Goal: Task Accomplishment & Management: Complete application form

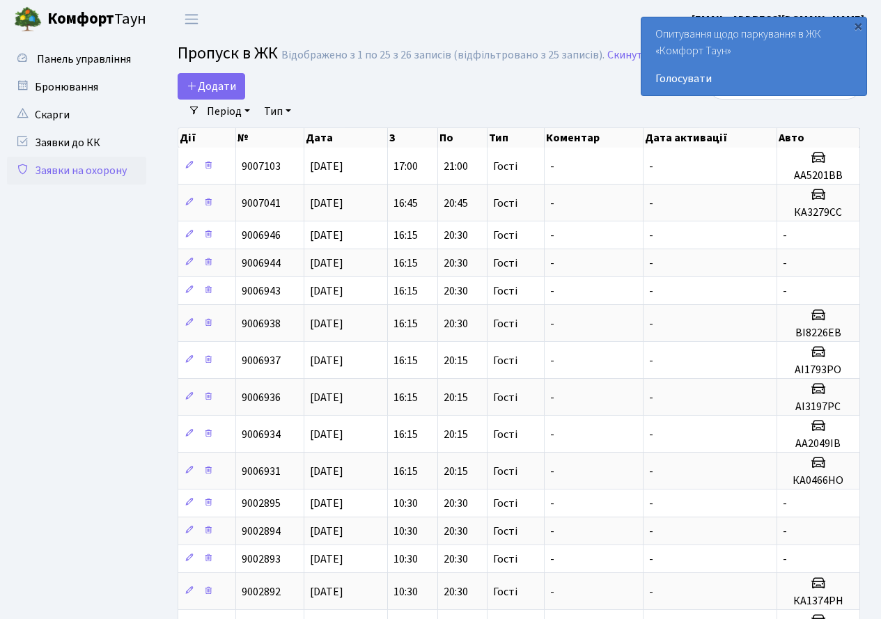
select select "25"
click at [216, 87] on span "Додати" at bounding box center [211, 86] width 49 height 15
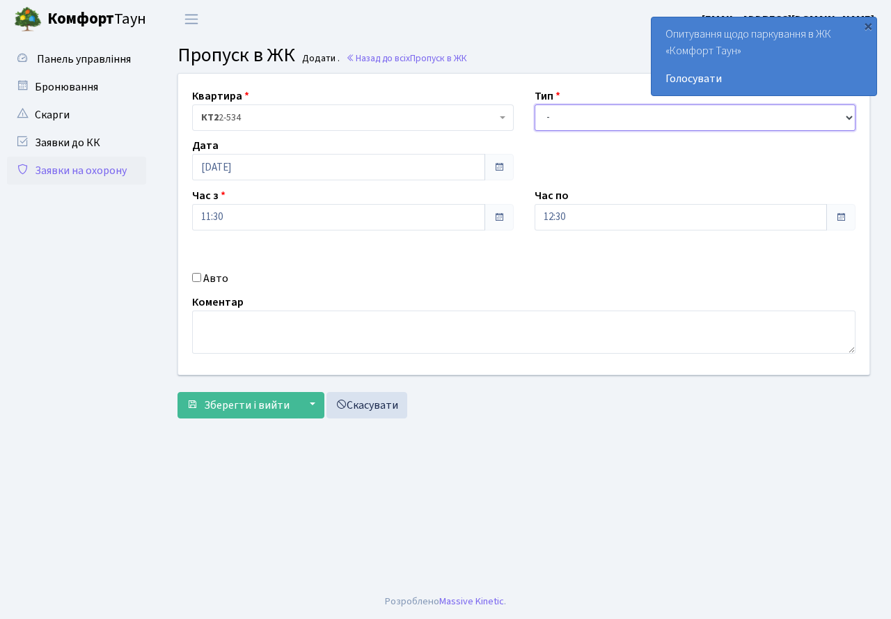
click at [581, 118] on select "- Доставка Таксі Гості Сервіс" at bounding box center [696, 117] width 322 height 26
select select "3"
click at [535, 104] on select "- Доставка Таксі Гості Сервіс" at bounding box center [696, 117] width 322 height 26
click at [572, 223] on input "12:30" at bounding box center [681, 217] width 293 height 26
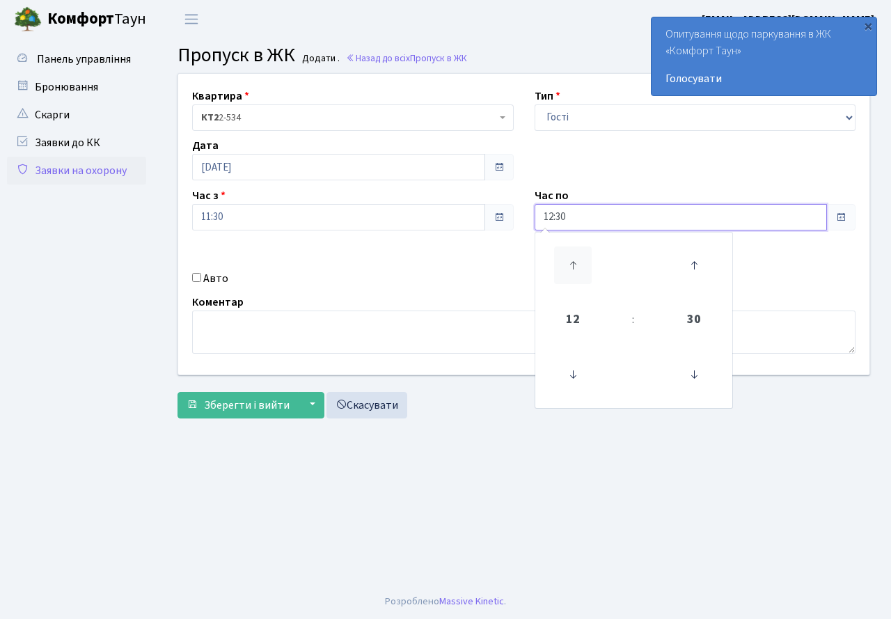
click at [574, 251] on icon at bounding box center [573, 266] width 38 height 38
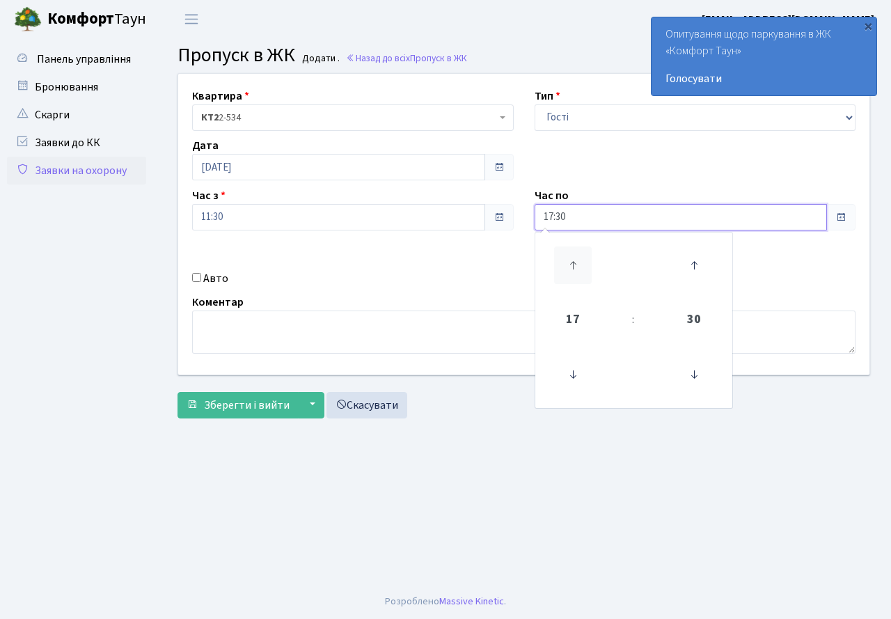
click at [574, 251] on icon at bounding box center [573, 266] width 38 height 38
type input "20:30"
click at [438, 271] on div "Авто" at bounding box center [353, 278] width 343 height 17
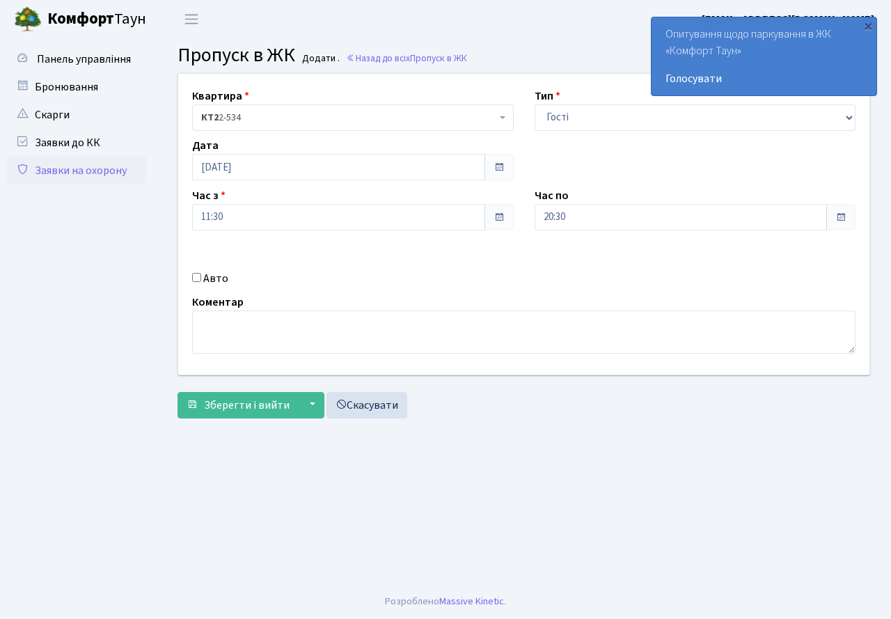
click at [196, 279] on input "Авто" at bounding box center [196, 277] width 9 height 9
checkbox input "true"
type input "КА3279СС"
click at [237, 412] on span "Зберегти і вийти" at bounding box center [247, 405] width 86 height 15
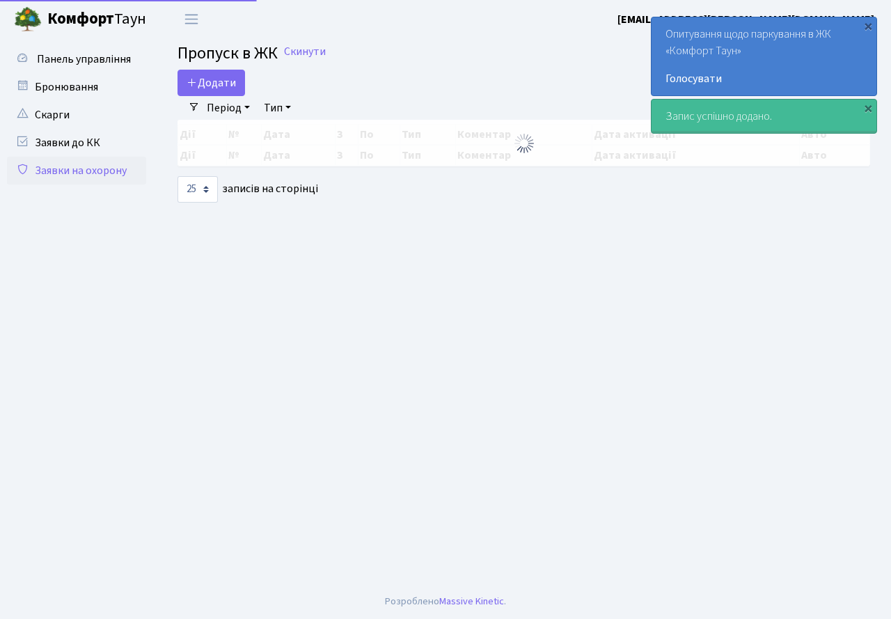
select select "25"
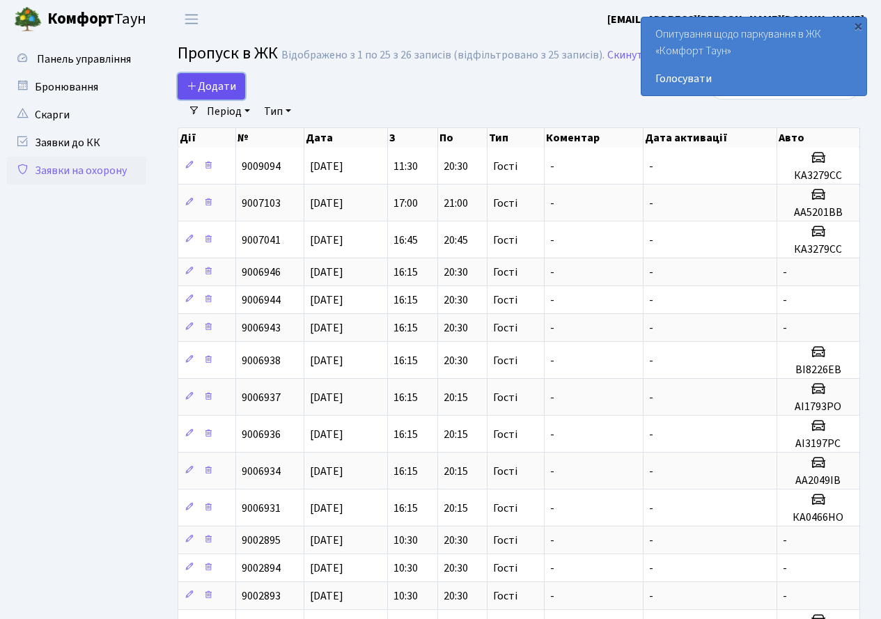
click at [206, 90] on span "Додати" at bounding box center [211, 86] width 49 height 15
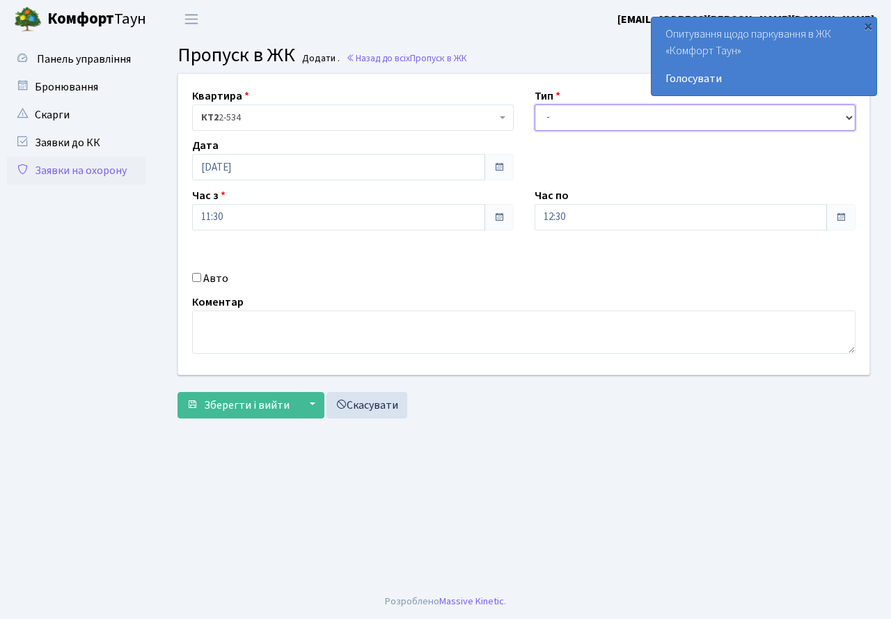
click at [559, 130] on select "- Доставка Таксі Гості Сервіс" at bounding box center [696, 117] width 322 height 26
select select "3"
click at [535, 104] on select "- Доставка Таксі Гості Сервіс" at bounding box center [696, 117] width 322 height 26
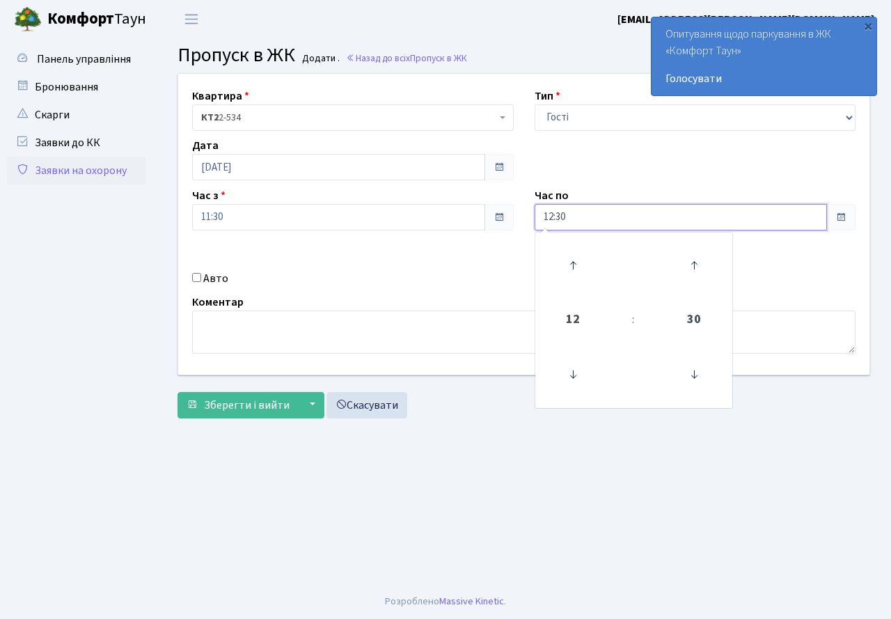
click at [577, 228] on input "12:30" at bounding box center [681, 217] width 293 height 26
click at [560, 258] on icon at bounding box center [573, 266] width 38 height 38
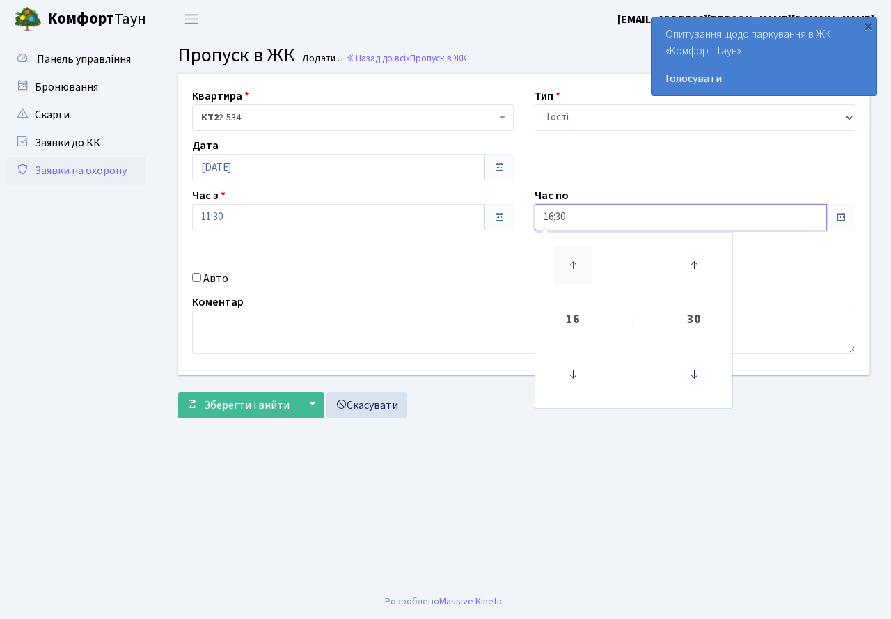
click at [560, 258] on icon at bounding box center [573, 266] width 38 height 38
type input "20:30"
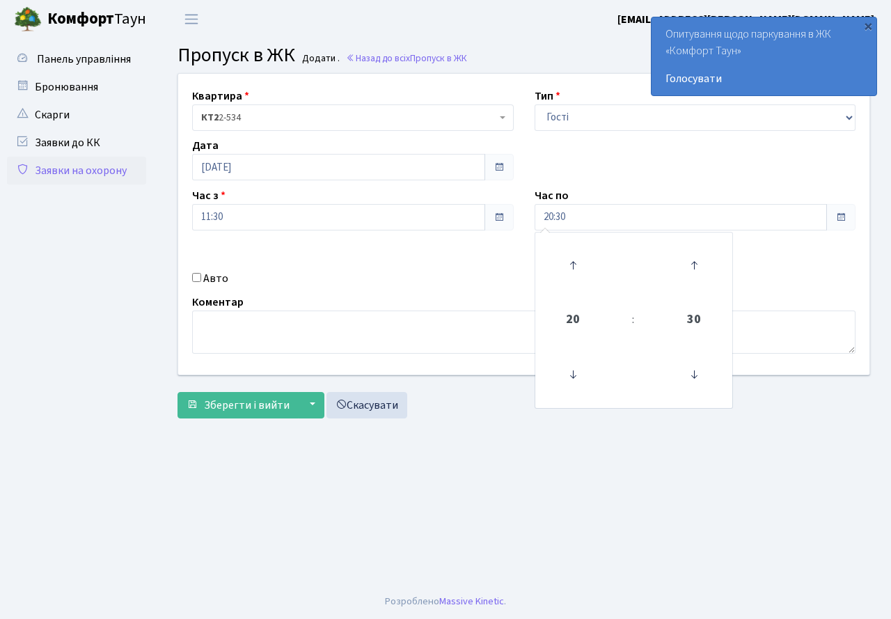
click at [405, 288] on div "Квартира <b>КТ2</b>&nbsp;&nbsp;&nbsp;2-534 КТ2 2-534 Тип - Доставка Таксі Гості…" at bounding box center [524, 224] width 712 height 301
click at [198, 283] on div "Авто" at bounding box center [353, 278] width 343 height 17
click at [196, 275] on input "Авто" at bounding box center [196, 277] width 9 height 9
checkbox input "true"
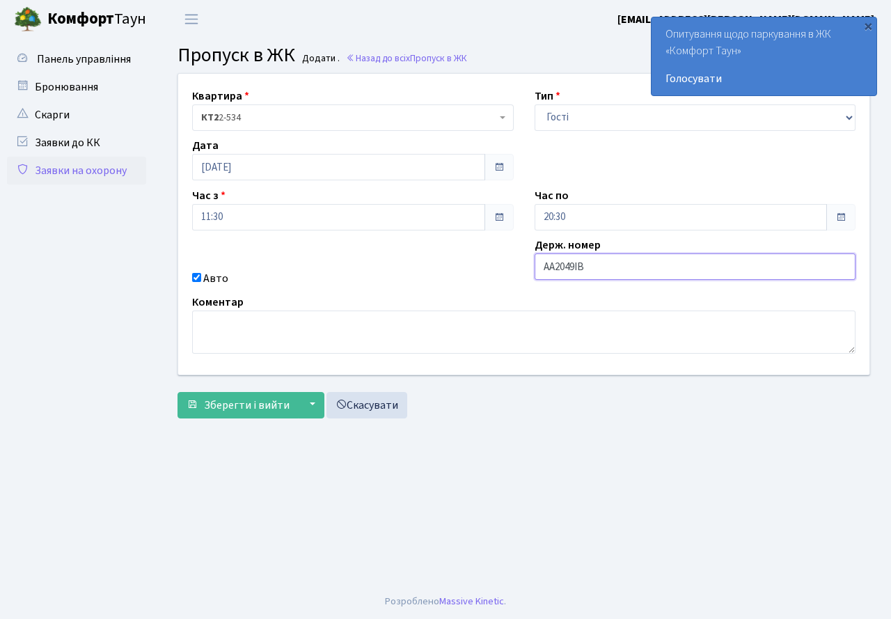
click at [607, 267] on input "АА2049ІВ" at bounding box center [696, 266] width 322 height 26
type input "АА5201ВВ"
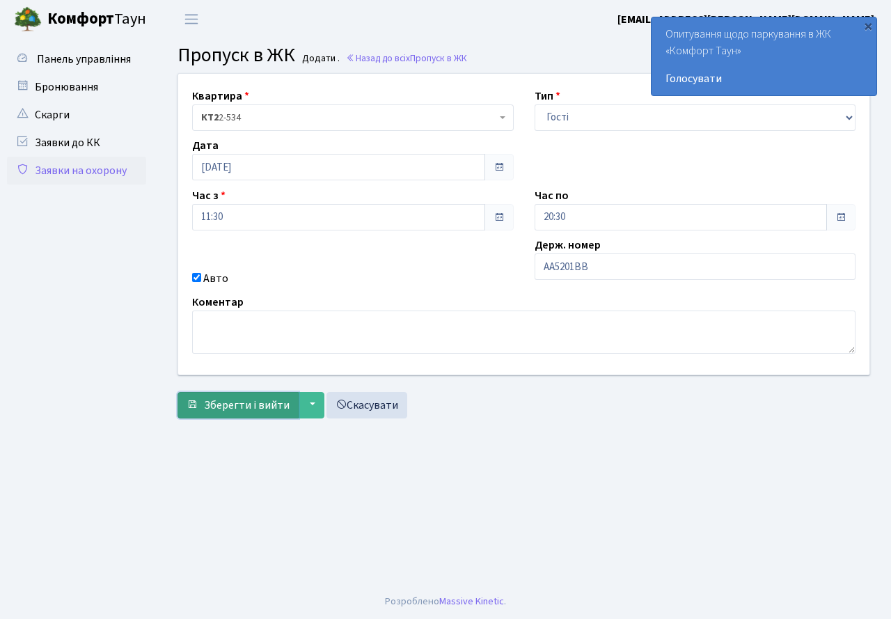
click at [213, 409] on span "Зберегти і вийти" at bounding box center [247, 405] width 86 height 15
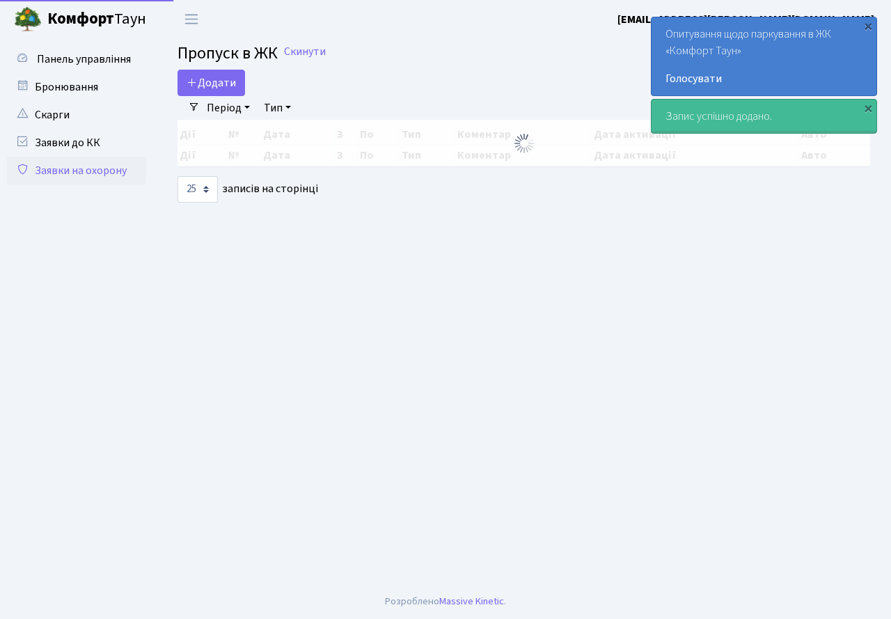
select select "25"
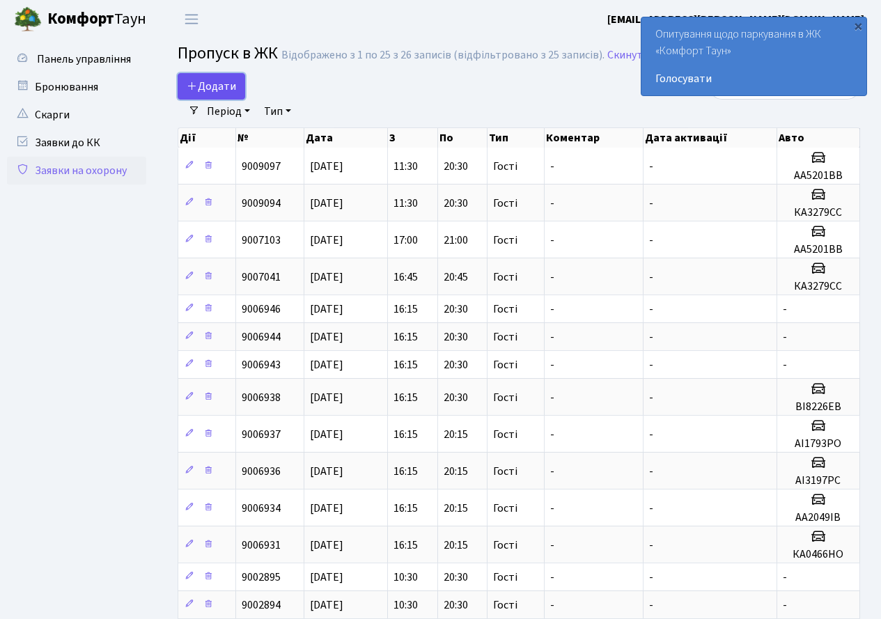
click at [215, 79] on span "Додати" at bounding box center [211, 86] width 49 height 15
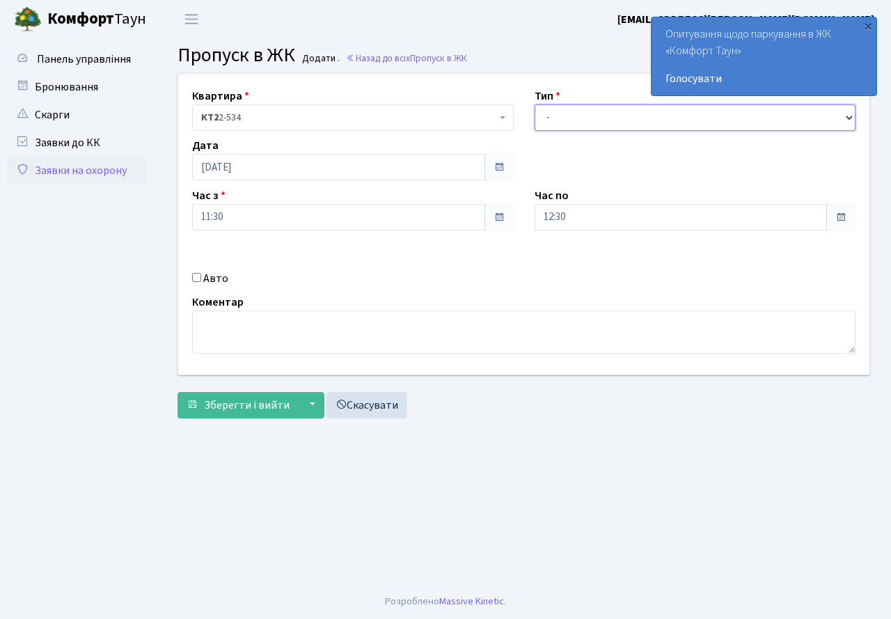
click at [621, 123] on select "- Доставка Таксі Гості Сервіс" at bounding box center [696, 117] width 322 height 26
select select "3"
click at [535, 104] on select "- Доставка Таксі Гості Сервіс" at bounding box center [696, 117] width 322 height 26
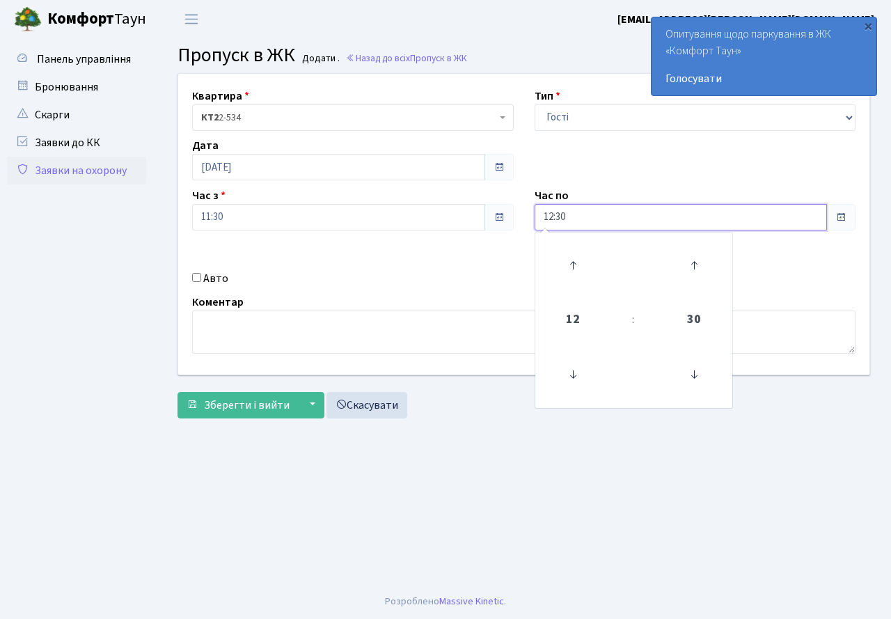
click at [594, 217] on input "12:30" at bounding box center [681, 217] width 293 height 26
click at [566, 267] on icon at bounding box center [573, 266] width 38 height 38
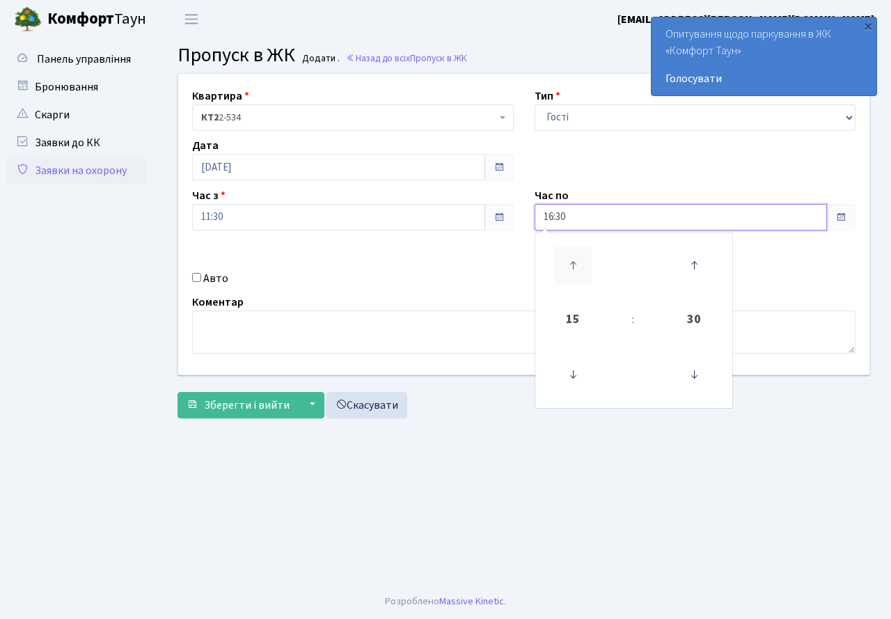
click at [566, 267] on icon at bounding box center [573, 266] width 38 height 38
type input "20:30"
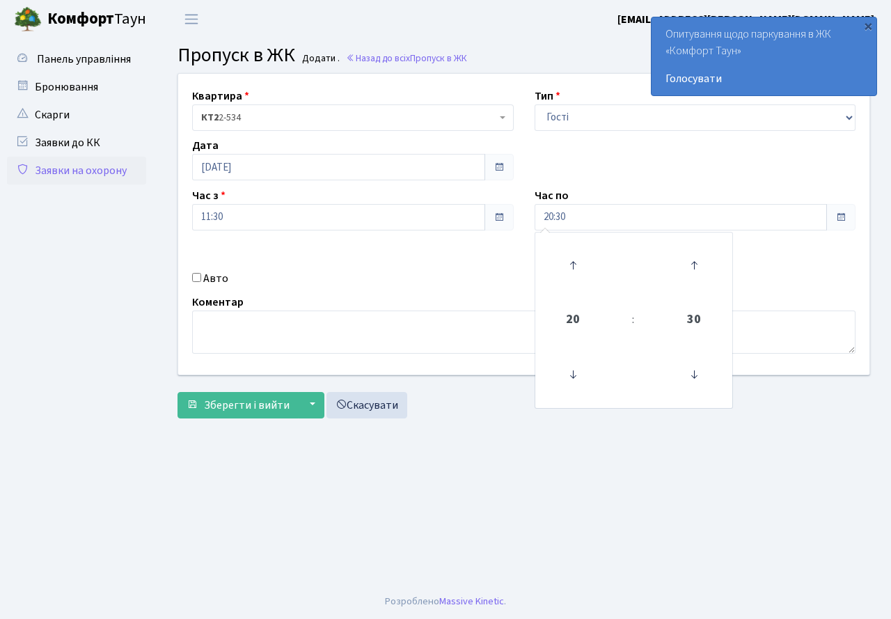
click at [468, 265] on div "Квартира <b>КТ2</b>&nbsp;&nbsp;&nbsp;2-534 КТ2 2-534 Тип - Доставка Таксі Гості…" at bounding box center [524, 224] width 712 height 301
click at [195, 277] on input "Авто" at bounding box center [196, 277] width 9 height 9
checkbox input "true"
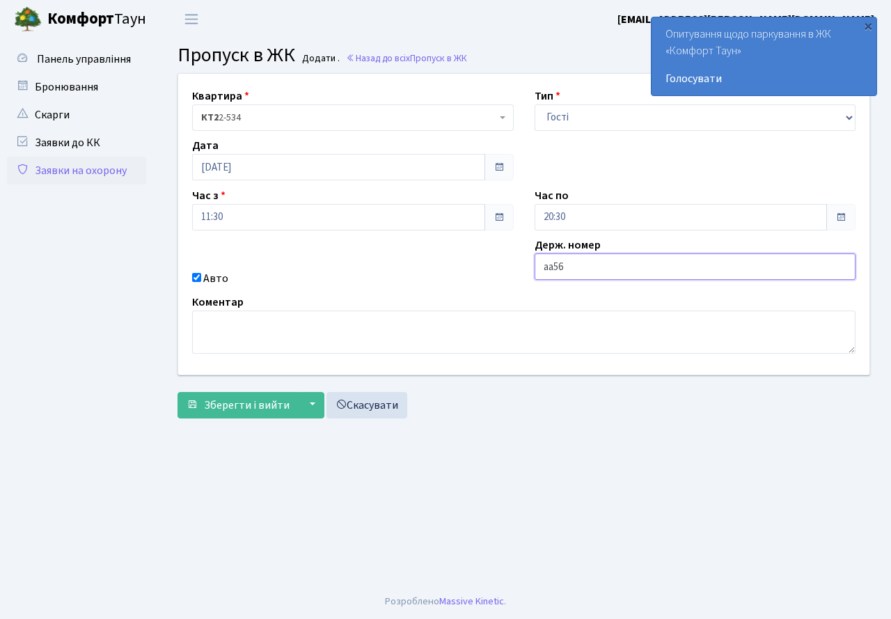
type input "АА5653АА"
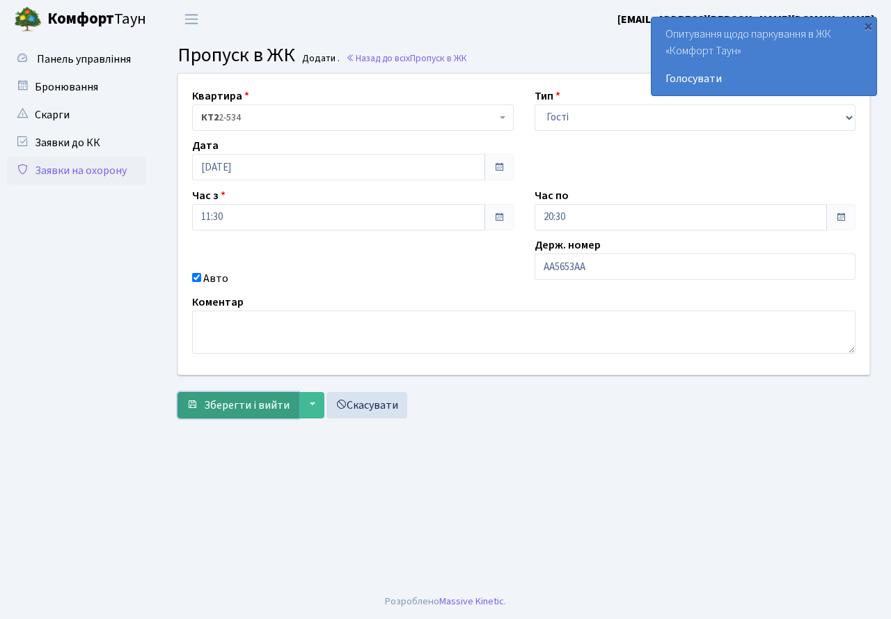
click at [249, 401] on span "Зберегти і вийти" at bounding box center [247, 405] width 86 height 15
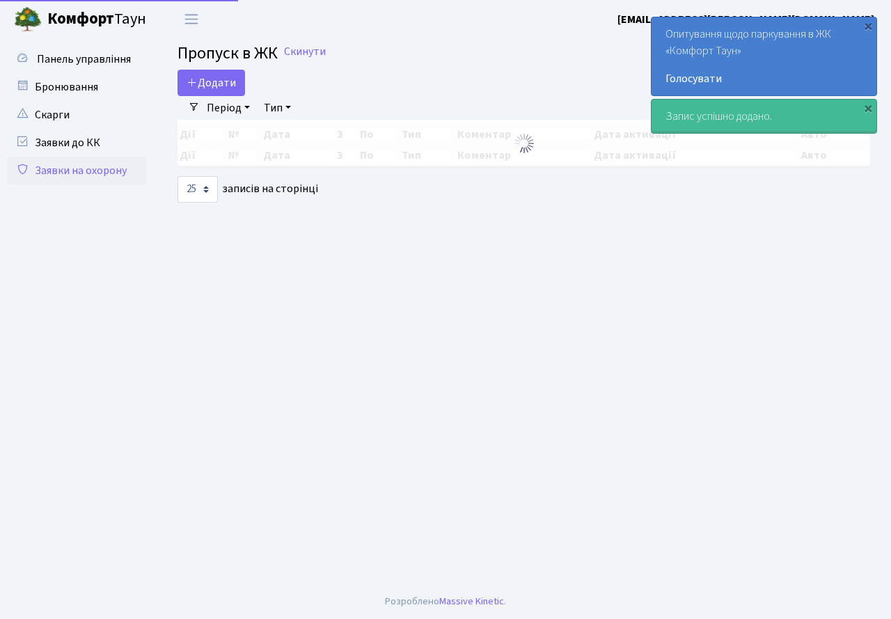
select select "25"
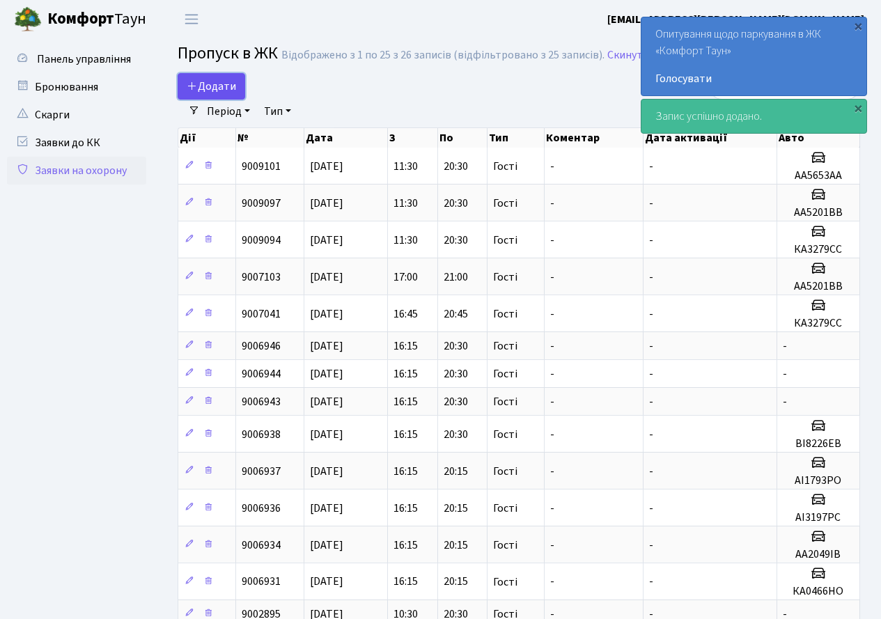
click at [210, 93] on span "Додати" at bounding box center [211, 86] width 49 height 15
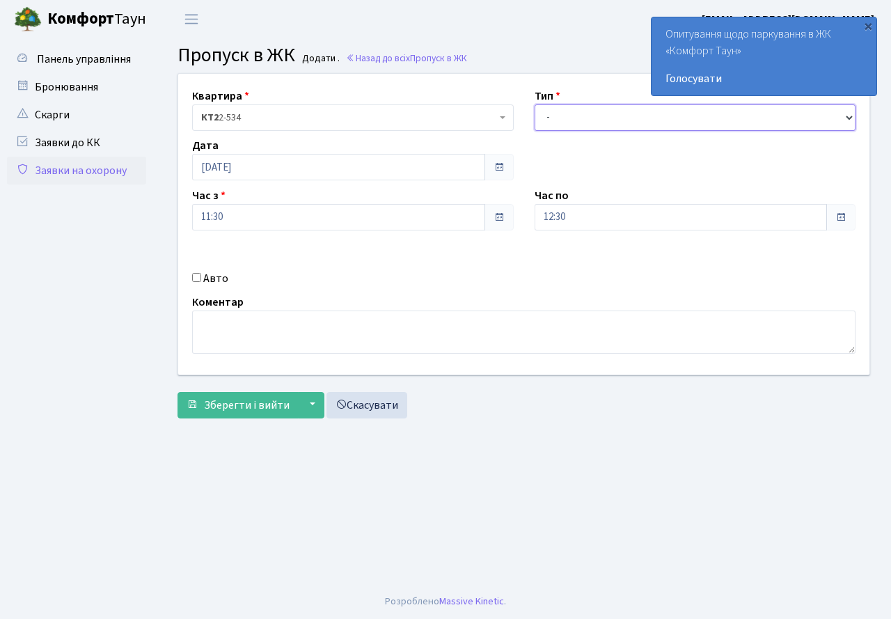
click at [616, 121] on select "- Доставка Таксі Гості Сервіс" at bounding box center [696, 117] width 322 height 26
select select "3"
click at [535, 104] on select "- Доставка Таксі Гості Сервіс" at bounding box center [696, 117] width 322 height 26
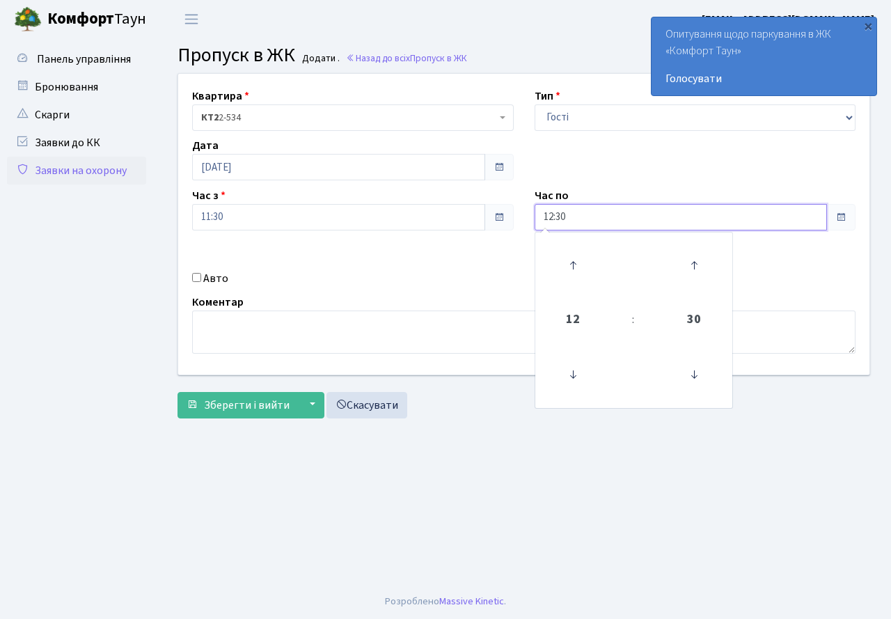
drag, startPoint x: 585, startPoint y: 215, endPoint x: 552, endPoint y: 269, distance: 62.8
click at [584, 221] on input "12:30" at bounding box center [681, 217] width 293 height 26
click at [565, 263] on icon at bounding box center [573, 266] width 38 height 38
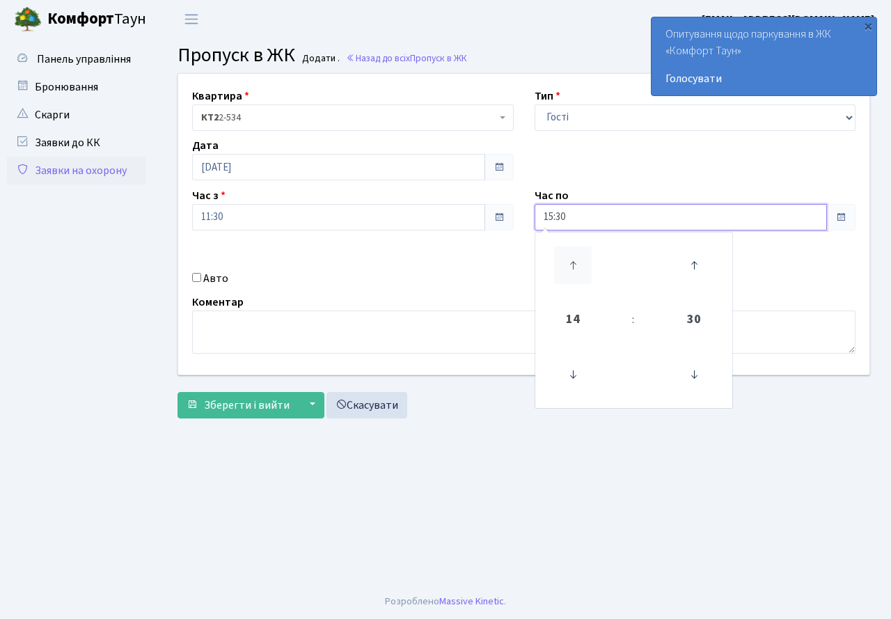
click at [565, 263] on icon at bounding box center [573, 266] width 38 height 38
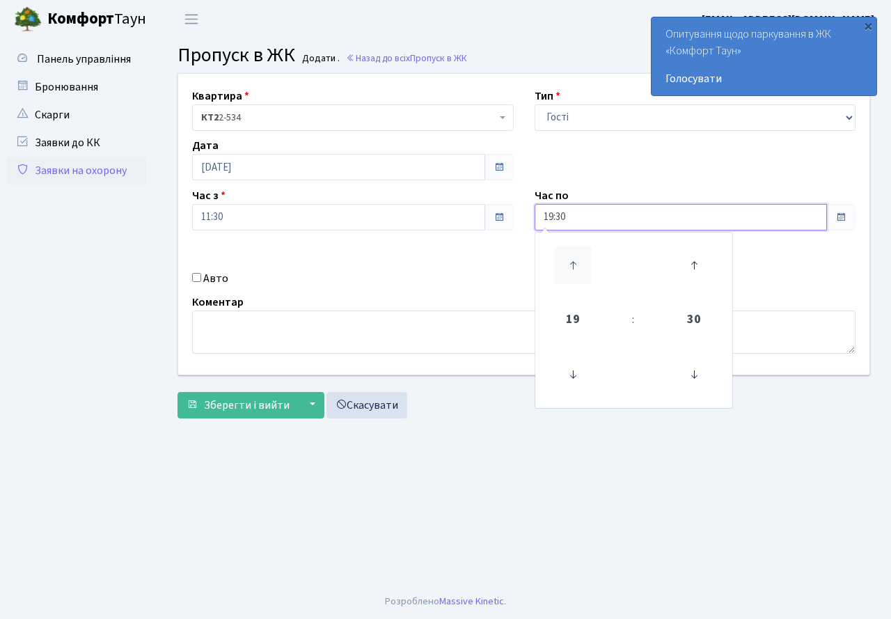
type input "20:30"
drag, startPoint x: 451, startPoint y: 276, endPoint x: 336, endPoint y: 283, distance: 114.4
click at [450, 276] on div "Авто" at bounding box center [353, 278] width 343 height 17
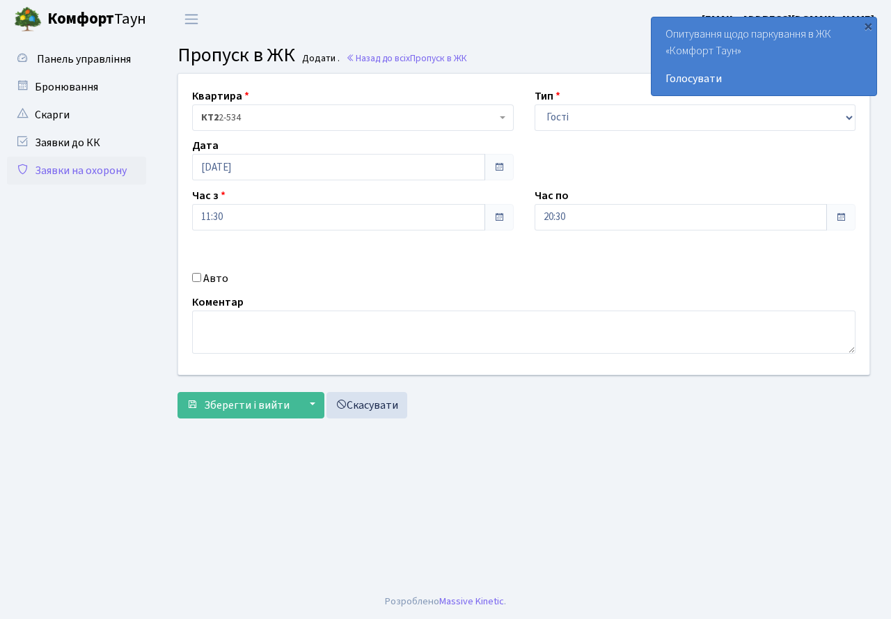
click at [194, 278] on input "Авто" at bounding box center [196, 277] width 9 height 9
checkbox input "true"
type input "КА1374РН"
click at [242, 405] on span "Зберегти і вийти" at bounding box center [247, 405] width 86 height 15
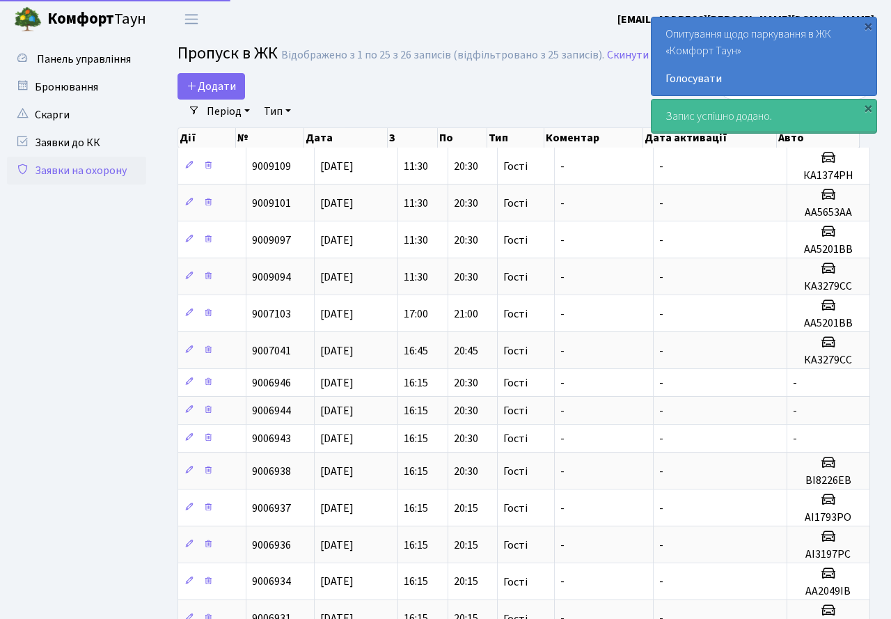
select select "25"
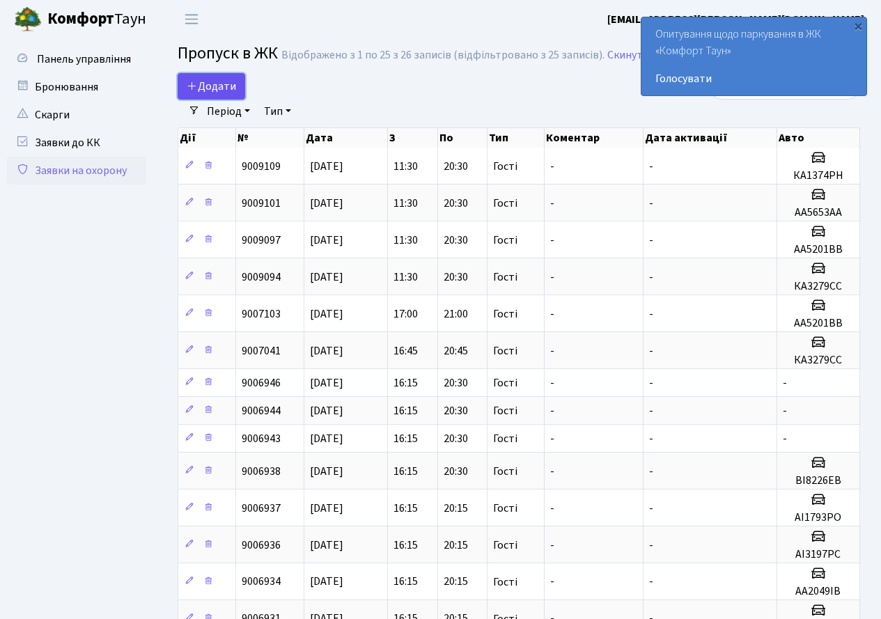
click at [208, 84] on span "Додати" at bounding box center [211, 86] width 49 height 15
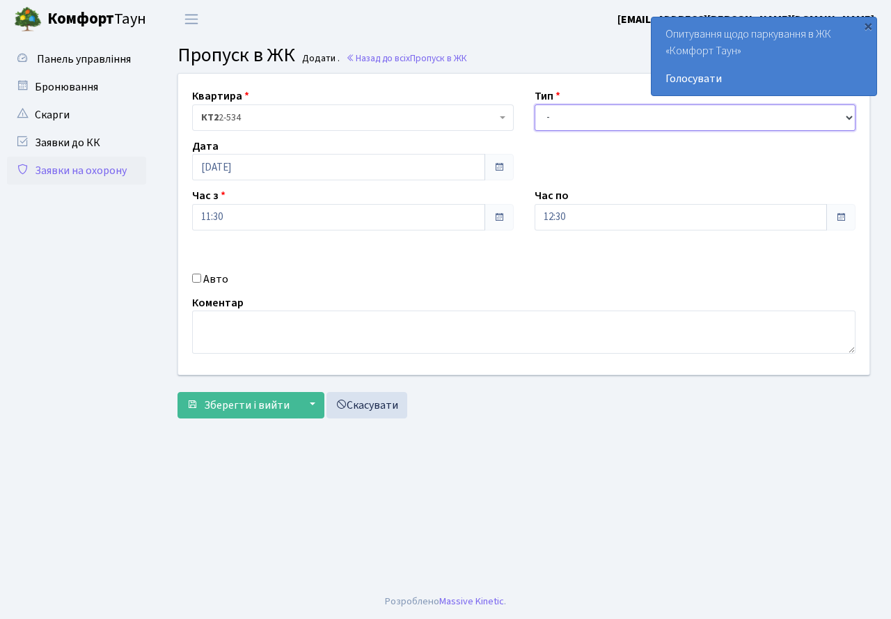
click at [547, 127] on select "- Доставка Таксі Гості Сервіс" at bounding box center [696, 117] width 322 height 26
select select "3"
click at [535, 104] on select "- Доставка Таксі Гості Сервіс" at bounding box center [696, 117] width 322 height 26
click at [591, 228] on input "12:30" at bounding box center [681, 217] width 293 height 26
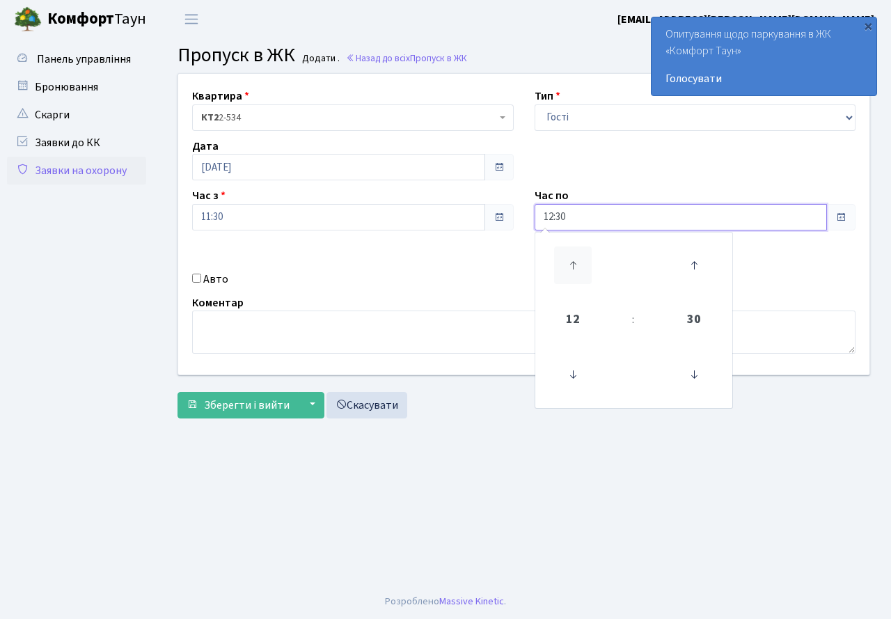
click at [572, 252] on icon at bounding box center [573, 266] width 38 height 38
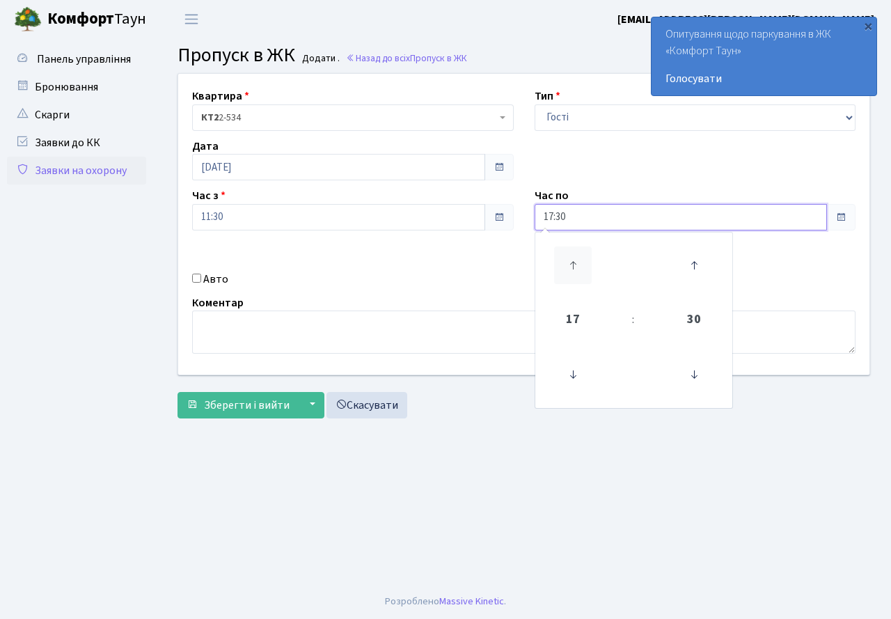
click at [572, 252] on icon at bounding box center [573, 266] width 38 height 38
type input "20:30"
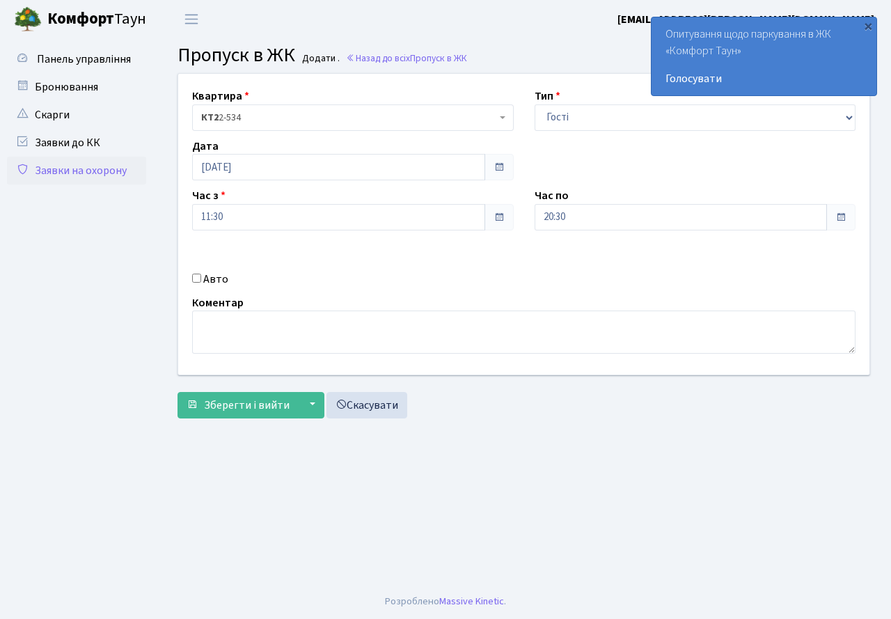
click at [338, 289] on div "Квартира <b>КТ2</b>&nbsp;&nbsp;&nbsp;2-534 КТ2 2-534 Тип - Доставка Таксі Гості…" at bounding box center [524, 224] width 712 height 301
click at [196, 275] on input "Авто" at bounding box center [196, 277] width 9 height 9
checkbox input "true"
type input "КА1183ЕЕ"
click at [253, 406] on span "Зберегти і вийти" at bounding box center [247, 405] width 86 height 15
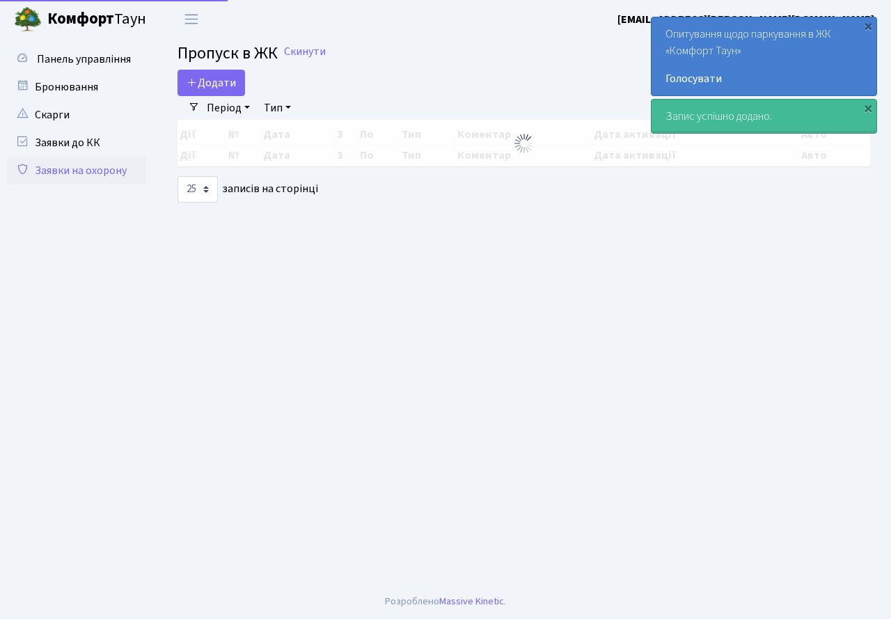
select select "25"
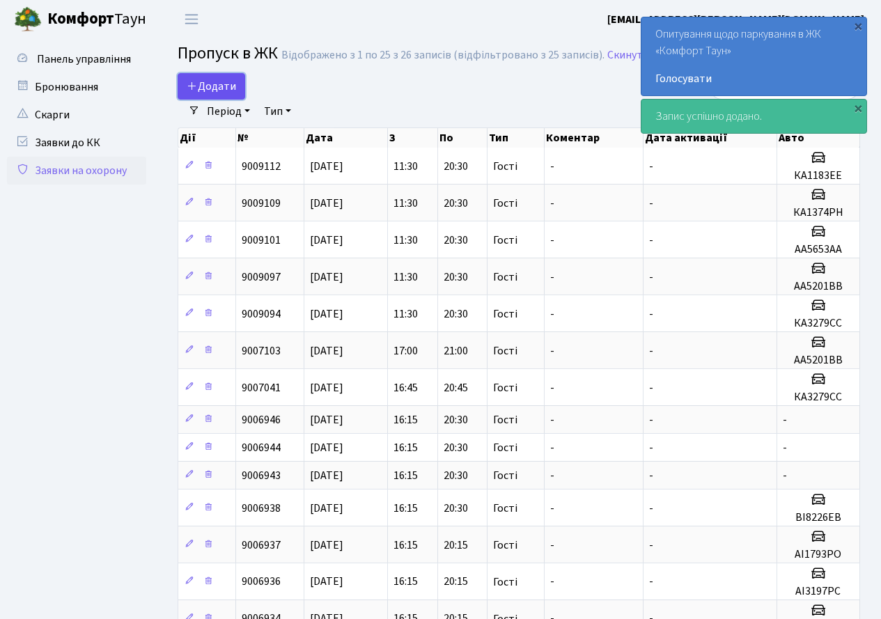
click at [205, 86] on span "Додати" at bounding box center [211, 86] width 49 height 15
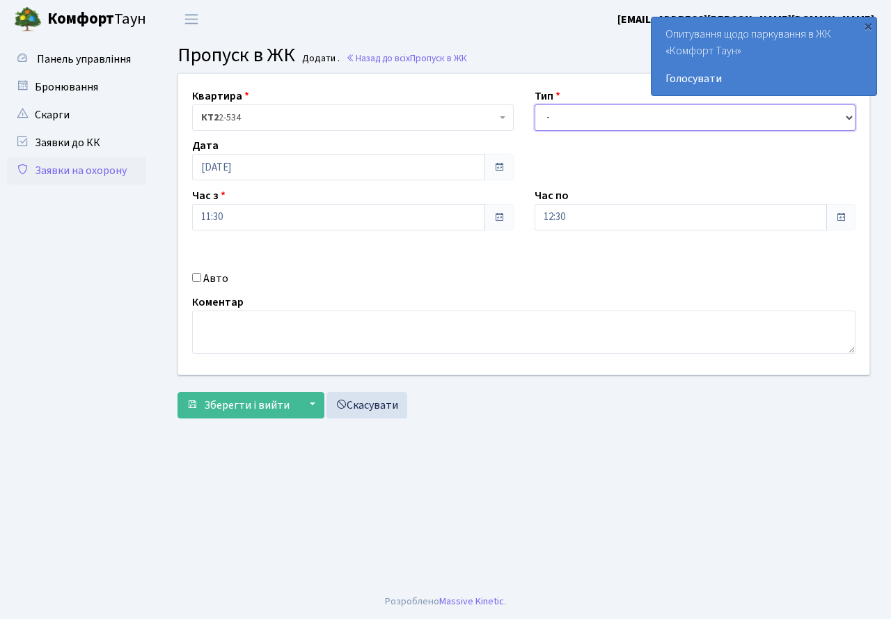
drag, startPoint x: 597, startPoint y: 120, endPoint x: 596, endPoint y: 127, distance: 7.1
click at [597, 120] on select "- Доставка Таксі Гості Сервіс" at bounding box center [696, 117] width 322 height 26
select select "3"
click at [535, 104] on select "- Доставка Таксі Гості Сервіс" at bounding box center [696, 117] width 322 height 26
click at [585, 208] on input "12:30" at bounding box center [681, 217] width 293 height 26
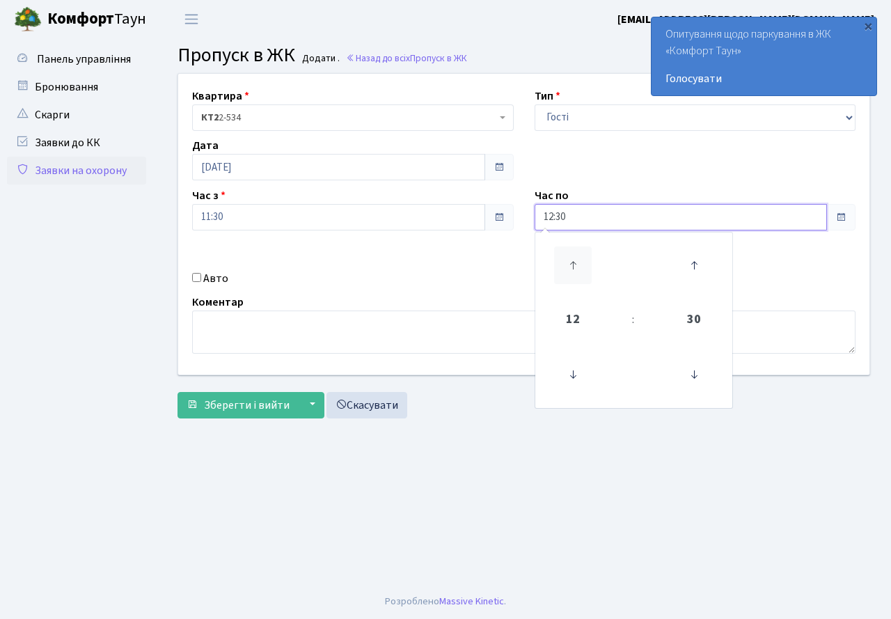
click at [567, 265] on icon at bounding box center [573, 266] width 38 height 38
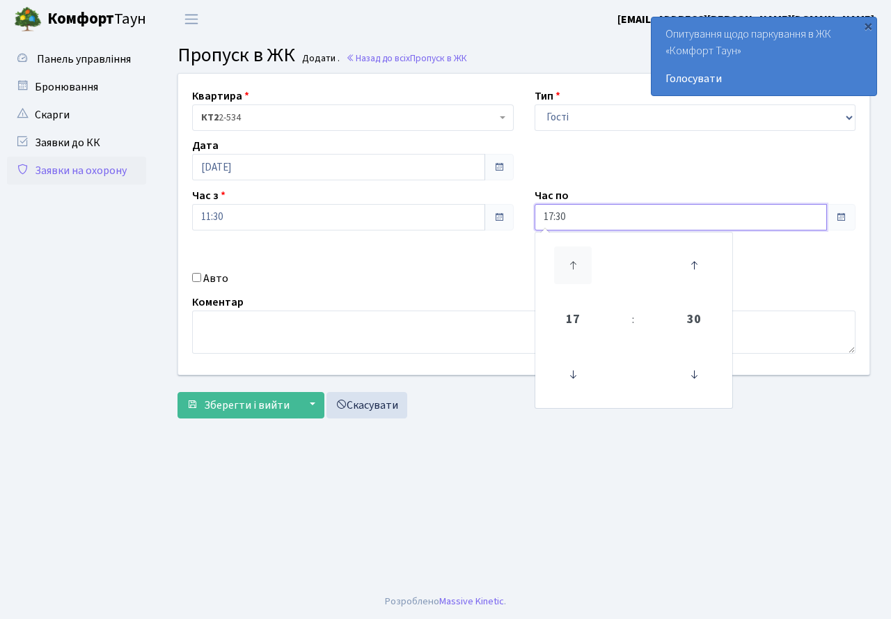
click at [567, 265] on icon at bounding box center [573, 266] width 38 height 38
click at [575, 367] on icon at bounding box center [573, 375] width 38 height 38
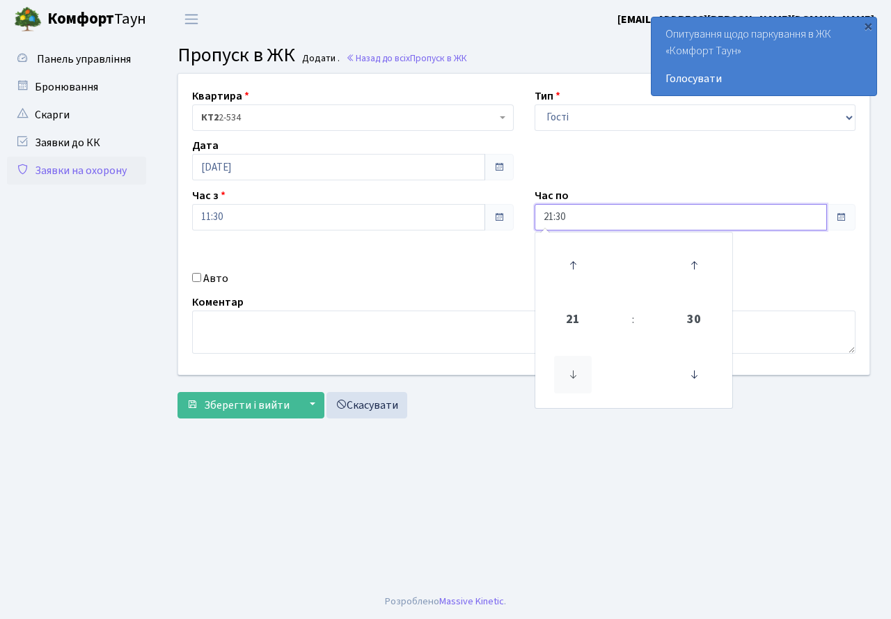
type input "20:30"
click at [458, 305] on div "Коментар" at bounding box center [524, 324] width 685 height 60
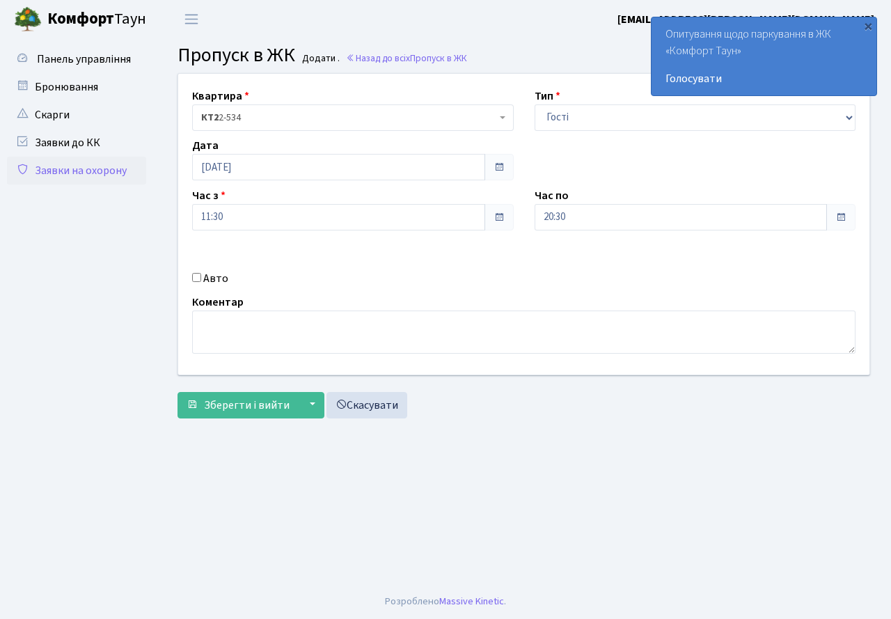
click at [192, 276] on input "Авто" at bounding box center [196, 277] width 9 height 9
checkbox input "true"
click at [616, 276] on input "КА1183ІВ" at bounding box center [696, 266] width 322 height 26
type input "КА1183ЕЕ"
click at [240, 406] on span "Зберегти і вийти" at bounding box center [247, 405] width 86 height 15
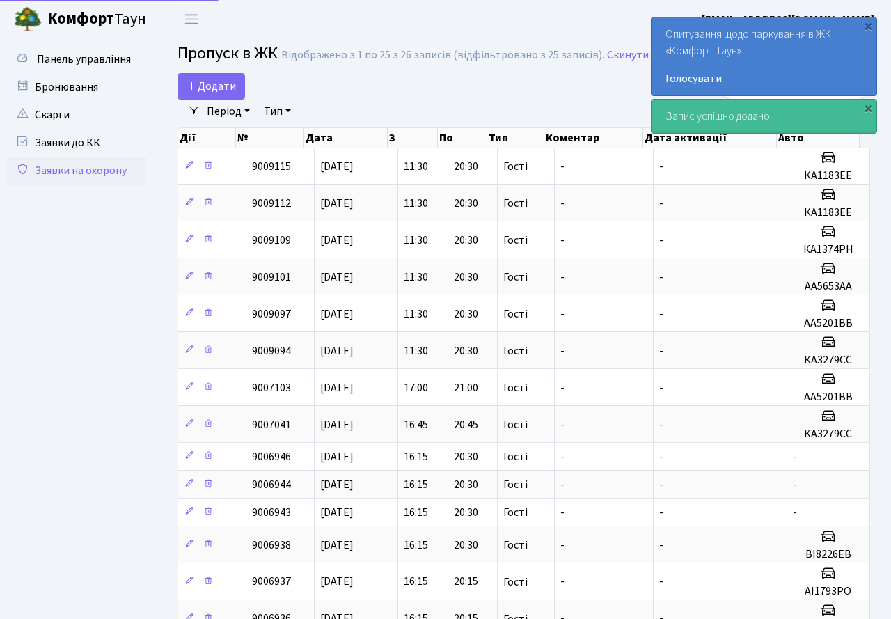
select select "25"
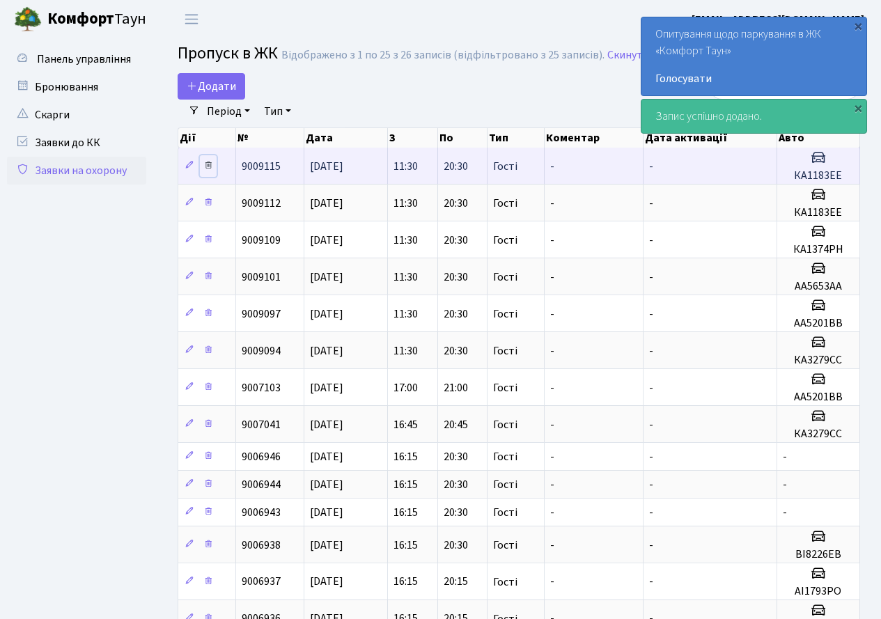
click at [214, 161] on link at bounding box center [208, 166] width 17 height 22
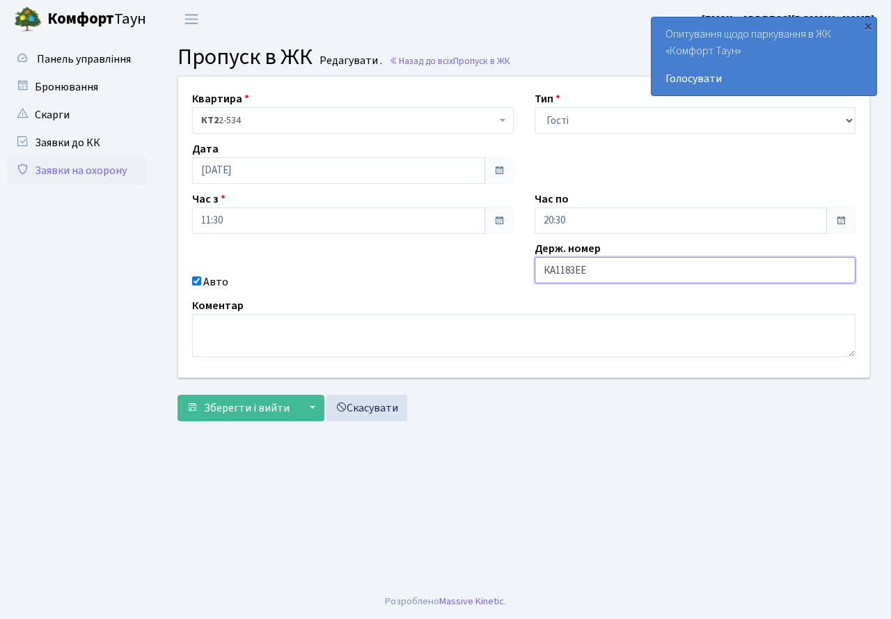
click at [600, 277] on input "КА1183ЕЕ" at bounding box center [696, 270] width 322 height 26
type input "КА1183ІВ"
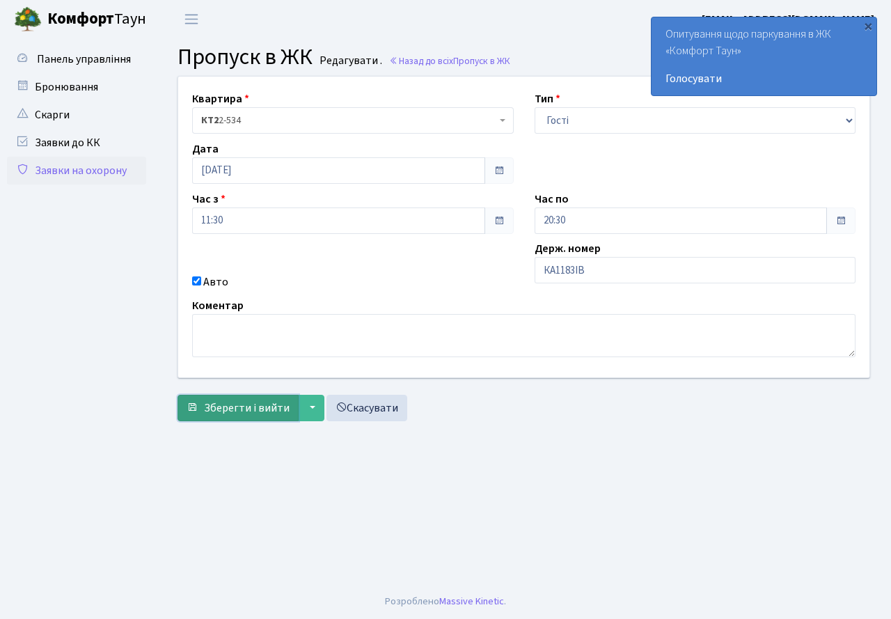
click at [253, 409] on span "Зберегти і вийти" at bounding box center [247, 407] width 86 height 15
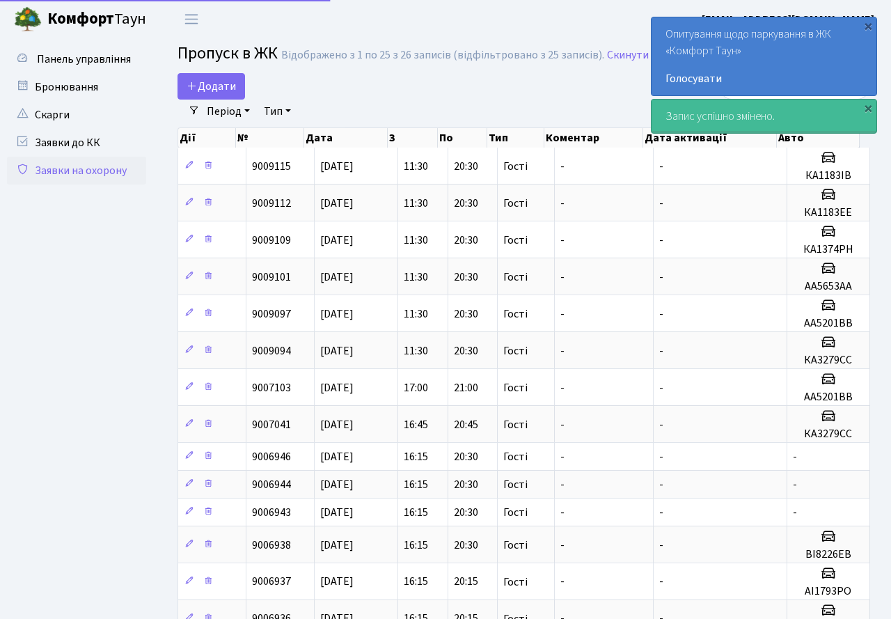
select select "25"
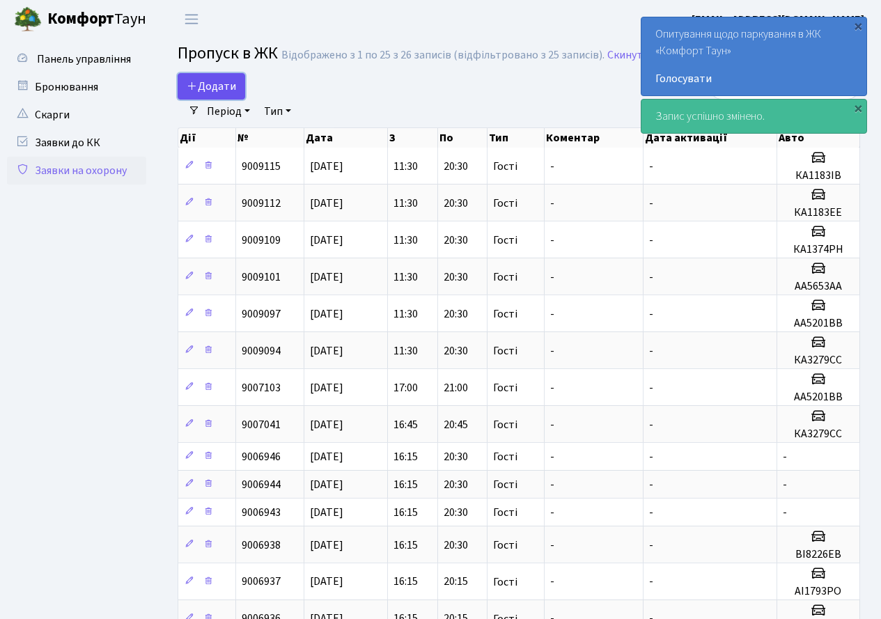
click at [218, 83] on span "Додати" at bounding box center [211, 86] width 49 height 15
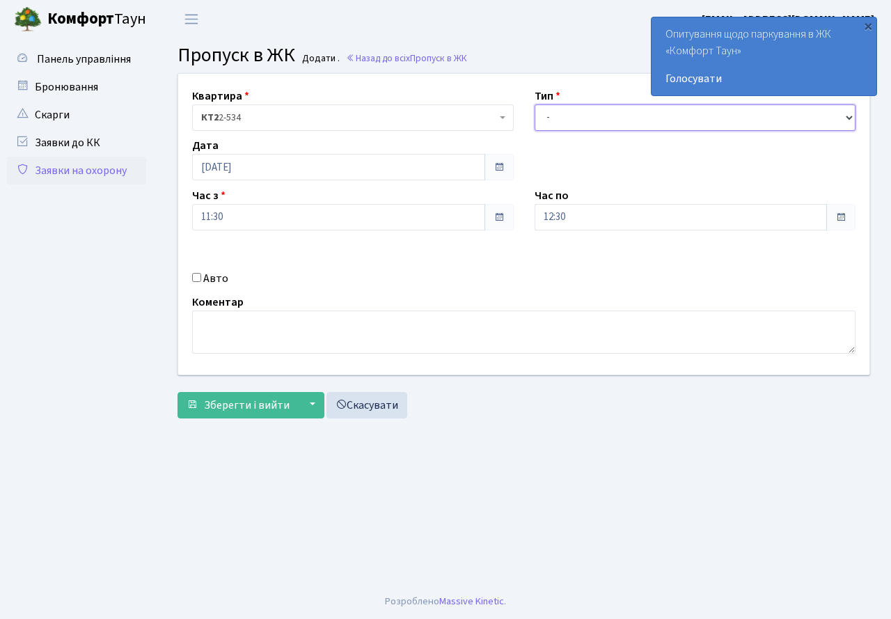
click at [558, 125] on select "- Доставка Таксі Гості Сервіс" at bounding box center [696, 117] width 322 height 26
select select "3"
click at [535, 104] on select "- Доставка Таксі Гості Сервіс" at bounding box center [696, 117] width 322 height 26
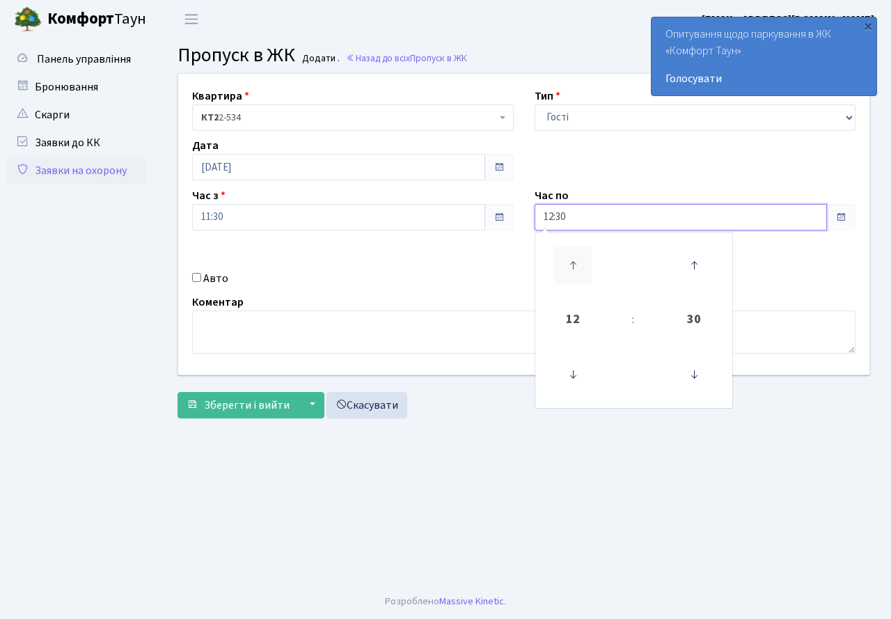
drag, startPoint x: 579, startPoint y: 215, endPoint x: 556, endPoint y: 268, distance: 57.4
click at [576, 229] on input "12:30" at bounding box center [681, 217] width 293 height 26
click at [565, 265] on icon at bounding box center [573, 266] width 38 height 38
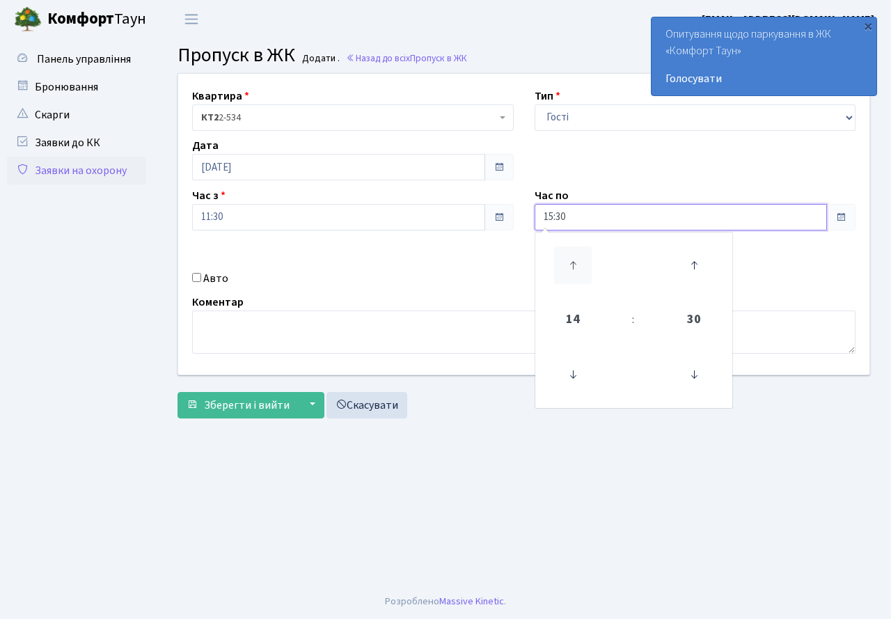
click at [565, 265] on icon at bounding box center [573, 266] width 38 height 38
click at [568, 267] on icon at bounding box center [573, 266] width 38 height 38
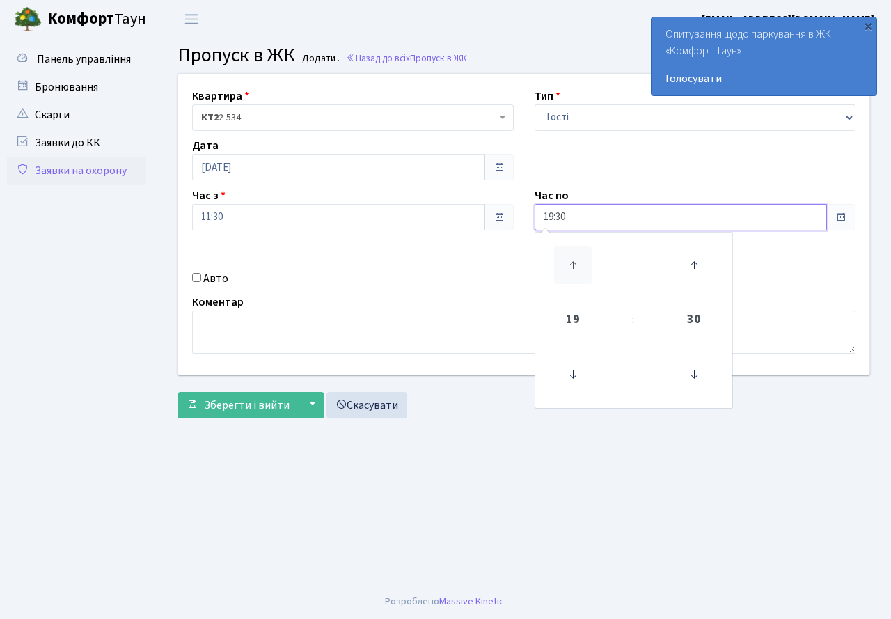
type input "20:30"
drag, startPoint x: 390, startPoint y: 281, endPoint x: 277, endPoint y: 290, distance: 113.1
click at [380, 283] on div "Авто" at bounding box center [353, 278] width 343 height 17
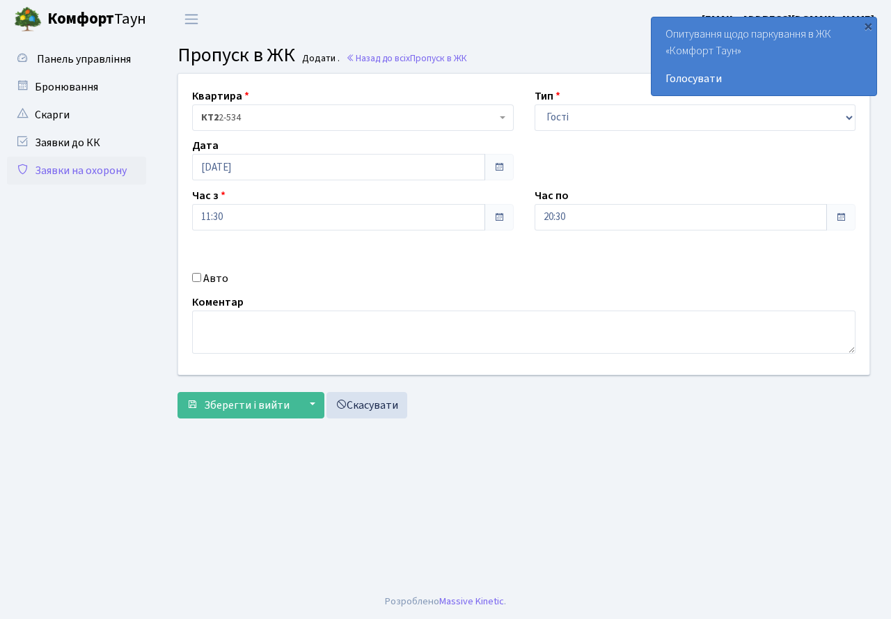
click at [196, 281] on input "Авто" at bounding box center [196, 277] width 9 height 9
checkbox input "true"
type input "к"
type input "КА2392МС"
click at [222, 399] on span "Зберегти і вийти" at bounding box center [247, 405] width 86 height 15
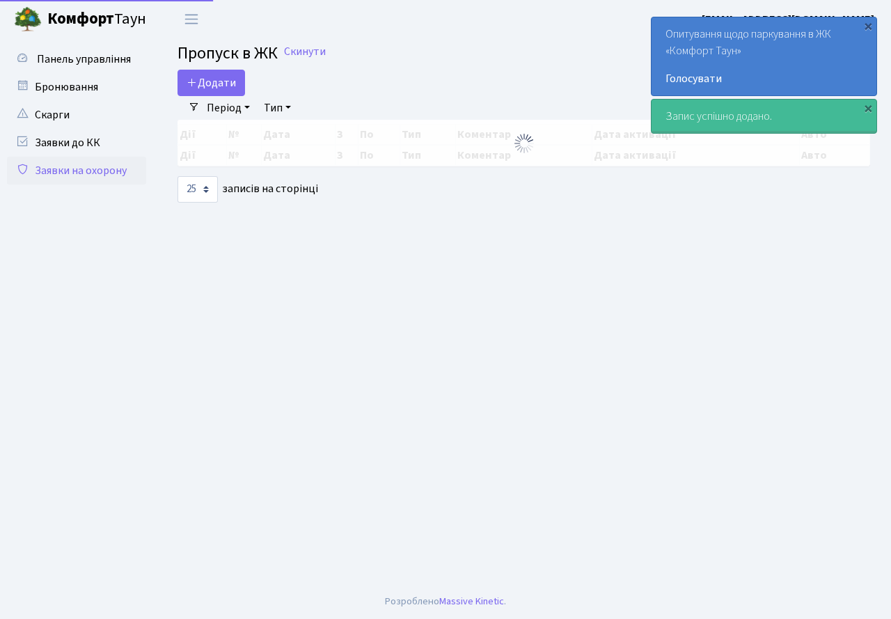
select select "25"
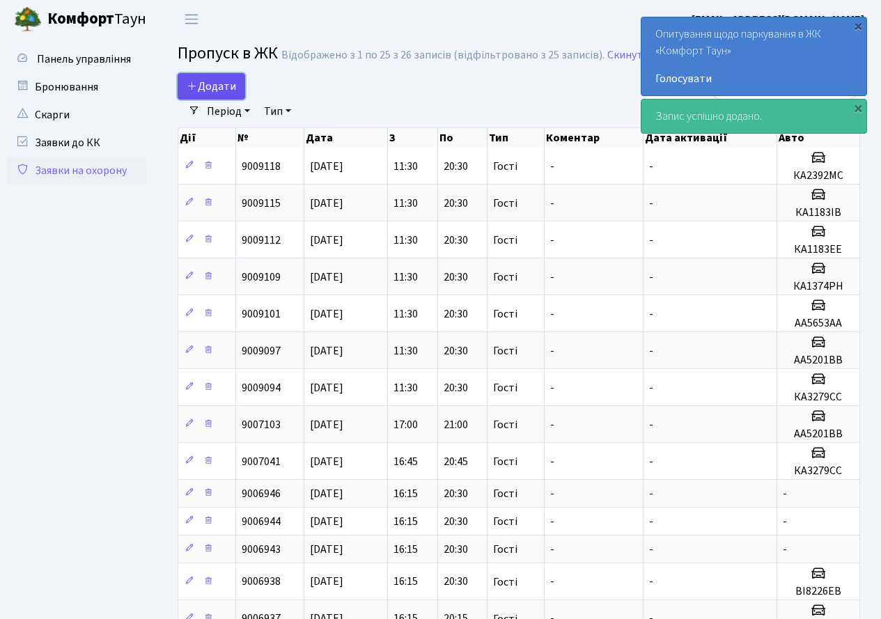
click at [210, 91] on span "Додати" at bounding box center [211, 86] width 49 height 15
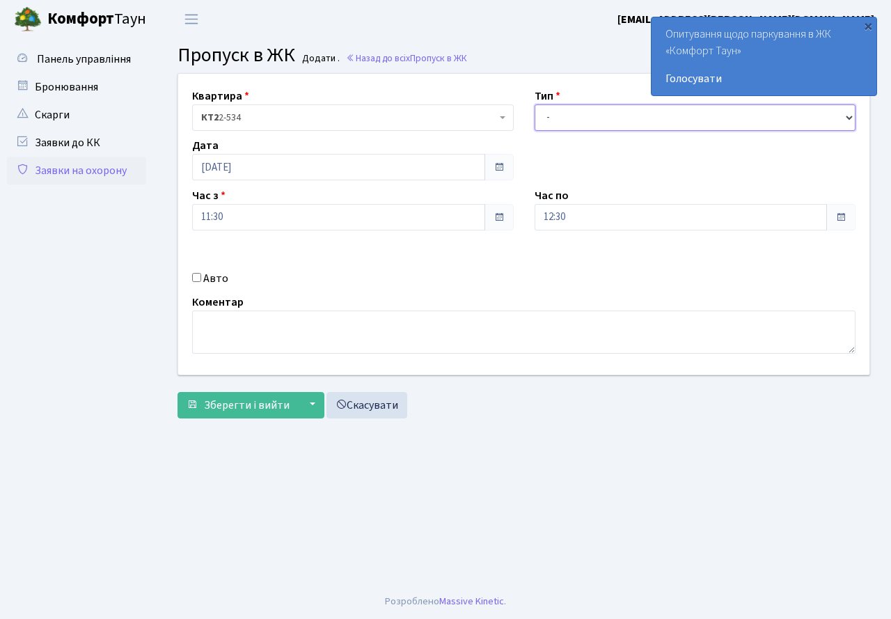
drag, startPoint x: 559, startPoint y: 119, endPoint x: 562, endPoint y: 128, distance: 9.5
click at [561, 126] on select "- Доставка Таксі Гості Сервіс" at bounding box center [696, 117] width 322 height 26
select select "3"
click at [535, 104] on select "- Доставка Таксі Гості Сервіс" at bounding box center [696, 117] width 322 height 26
click at [577, 221] on input "12:30" at bounding box center [681, 217] width 293 height 26
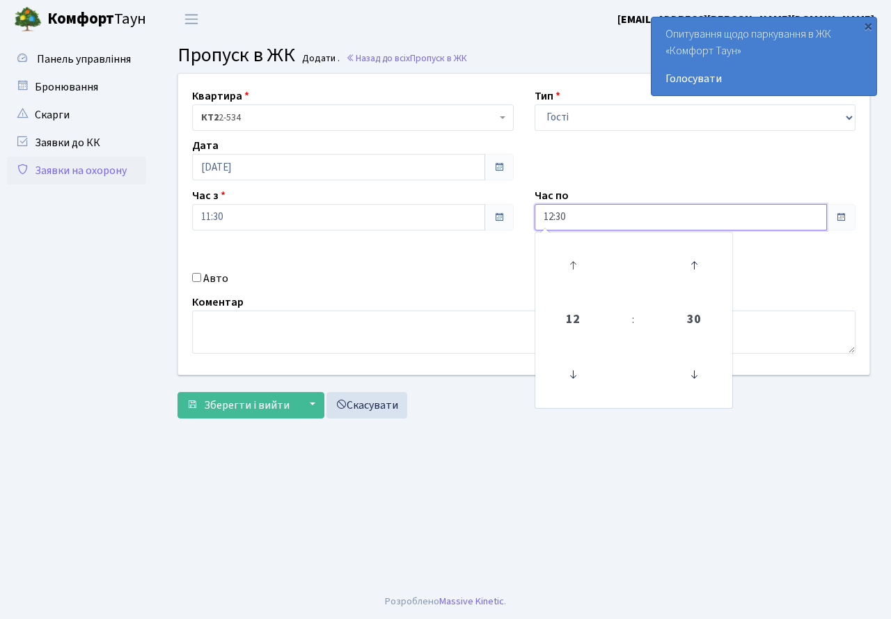
click at [569, 243] on link at bounding box center [572, 265] width 41 height 50
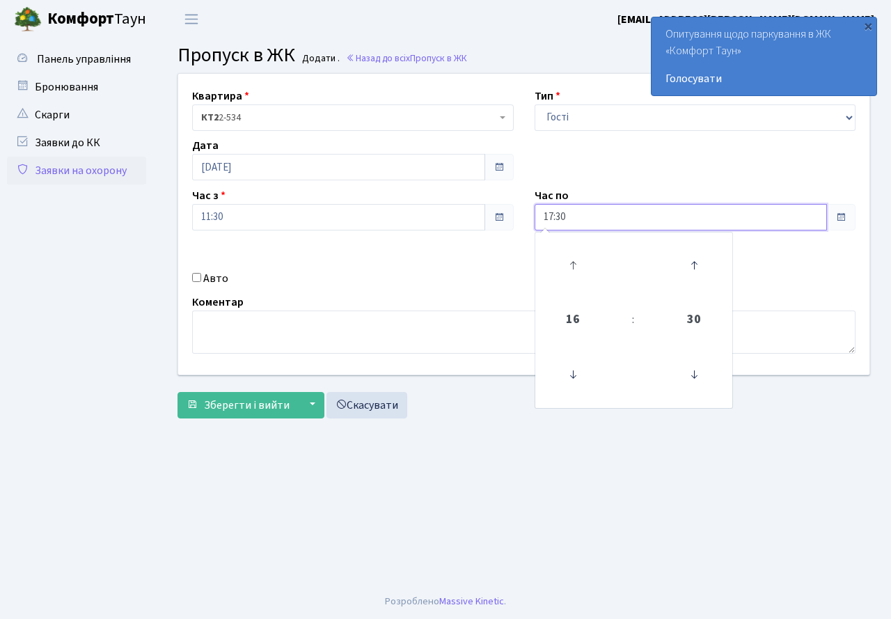
click at [569, 243] on link at bounding box center [572, 265] width 41 height 50
type input "20:30"
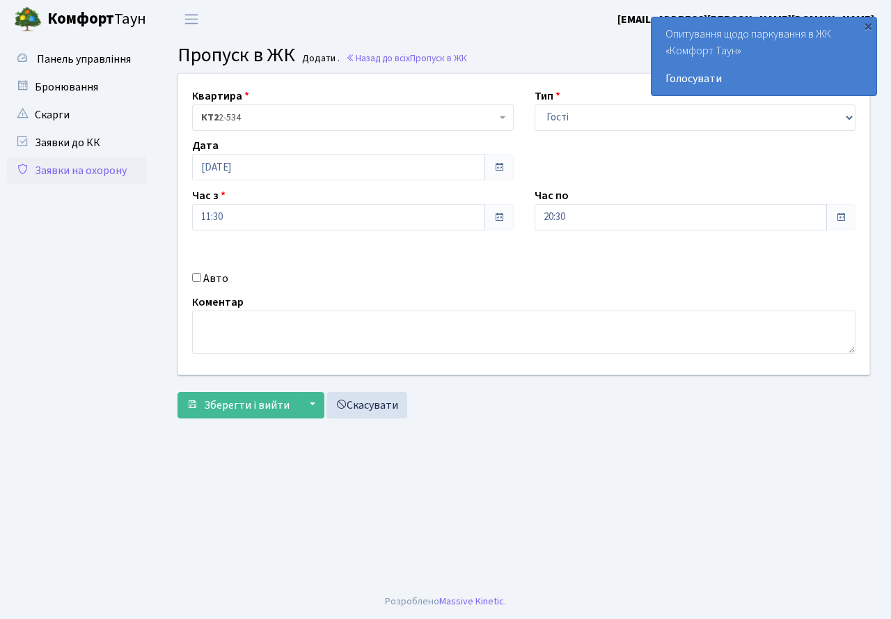
click at [374, 268] on div "Квартира <b>КТ2</b>&nbsp;&nbsp;&nbsp;2-534 КТ2 2-534 Тип - Доставка Таксі Гості…" at bounding box center [524, 224] width 712 height 301
click at [198, 276] on input "Авто" at bounding box center [196, 277] width 9 height 9
checkbox input "true"
type input "КА6725АО"
click at [234, 402] on span "Зберегти і вийти" at bounding box center [247, 405] width 86 height 15
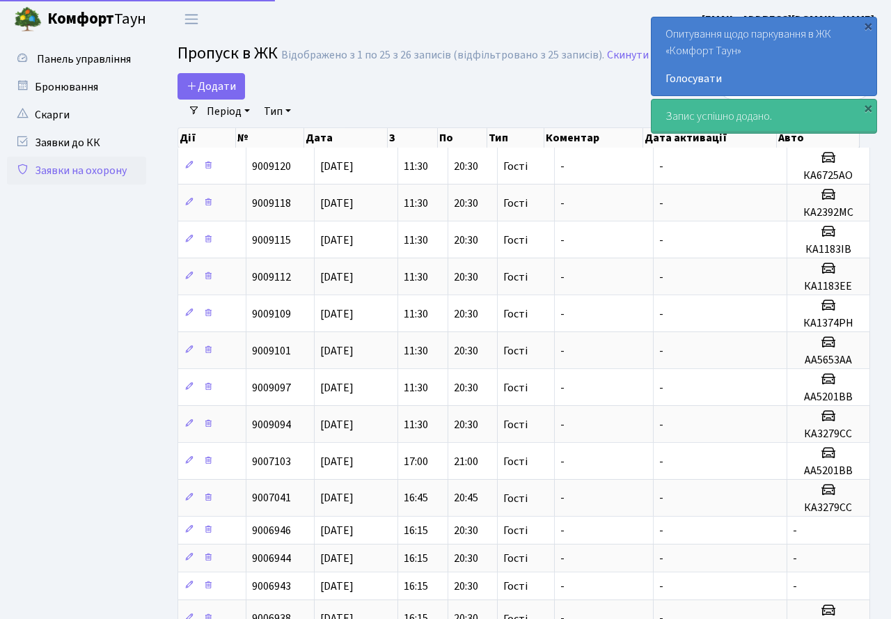
select select "25"
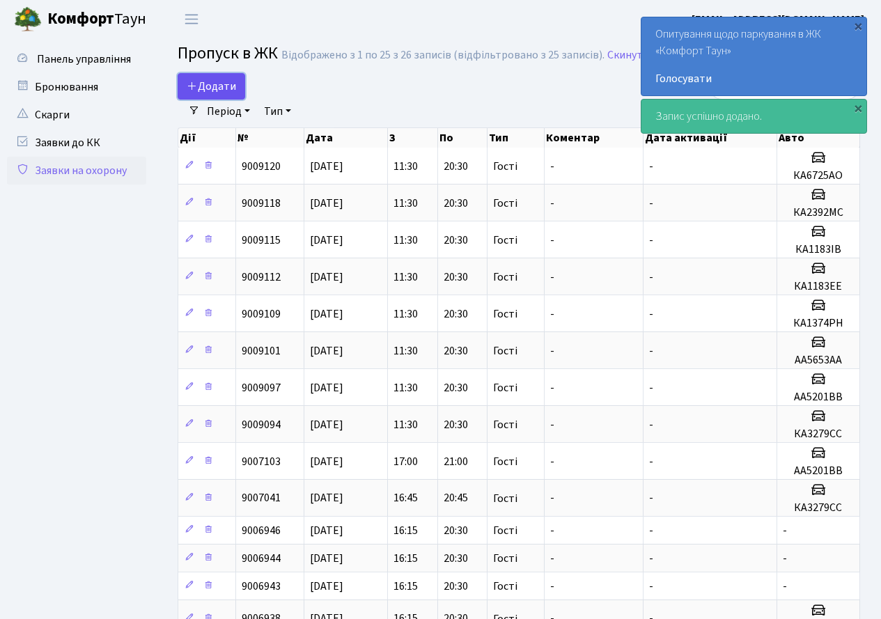
click at [217, 82] on span "Додати" at bounding box center [211, 86] width 49 height 15
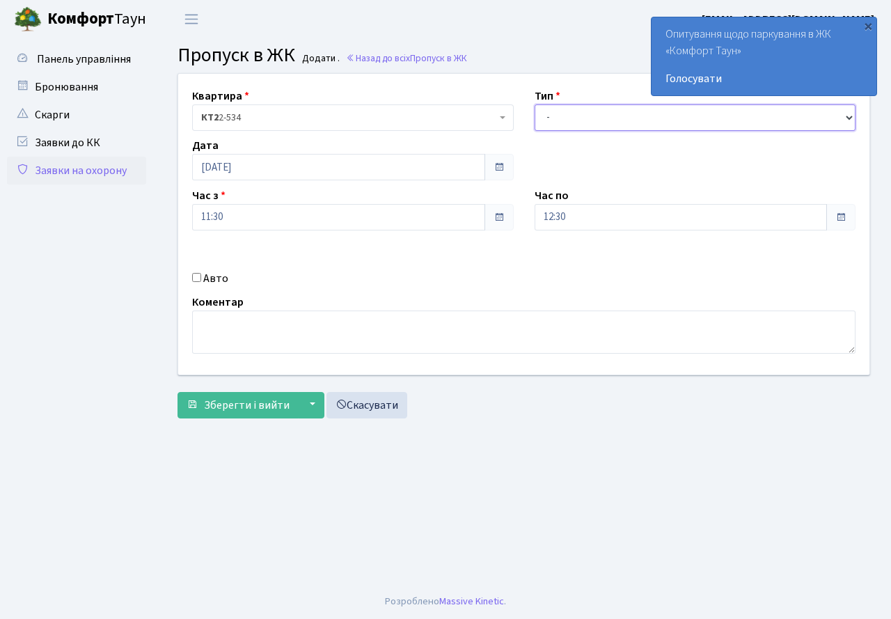
click at [565, 118] on select "- Доставка Таксі Гості Сервіс" at bounding box center [696, 117] width 322 height 26
select select "3"
click at [535, 104] on select "- Доставка Таксі Гості Сервіс" at bounding box center [696, 117] width 322 height 26
click at [591, 214] on input "12:30" at bounding box center [681, 217] width 293 height 26
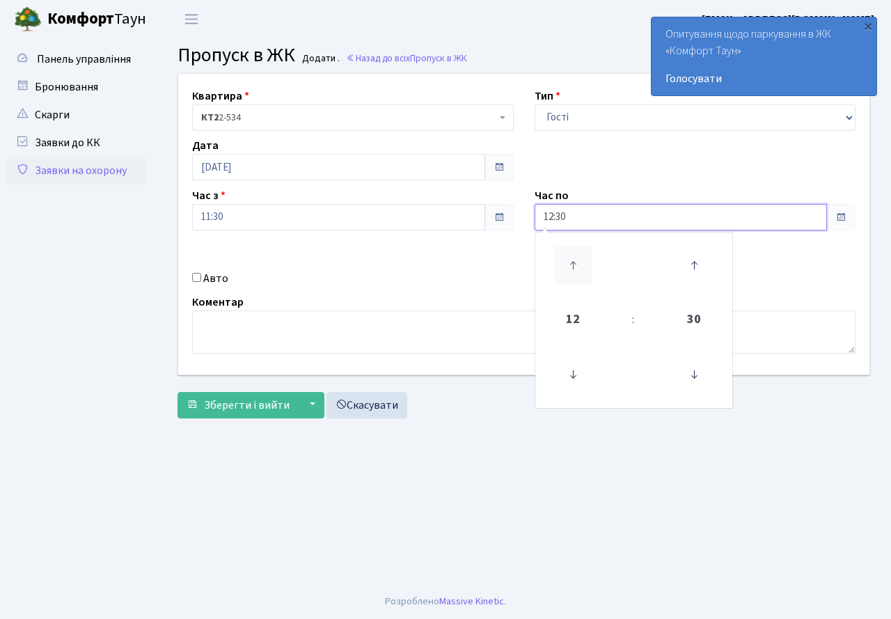
click at [575, 264] on icon at bounding box center [573, 266] width 38 height 38
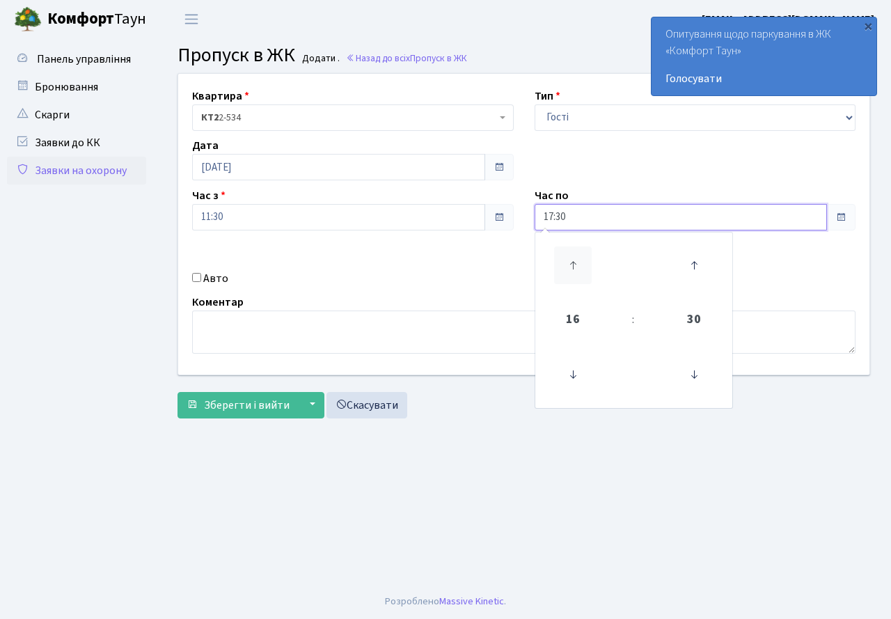
click at [575, 264] on icon at bounding box center [573, 266] width 38 height 38
type input "20:30"
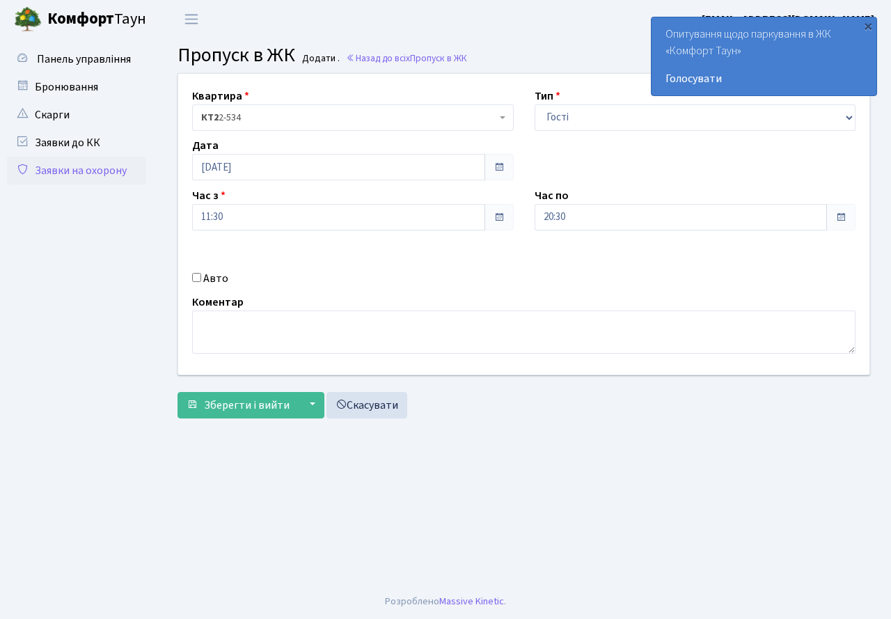
click at [483, 272] on div "Авто" at bounding box center [353, 278] width 343 height 17
click at [245, 400] on span "Зберегти і вийти" at bounding box center [247, 405] width 86 height 15
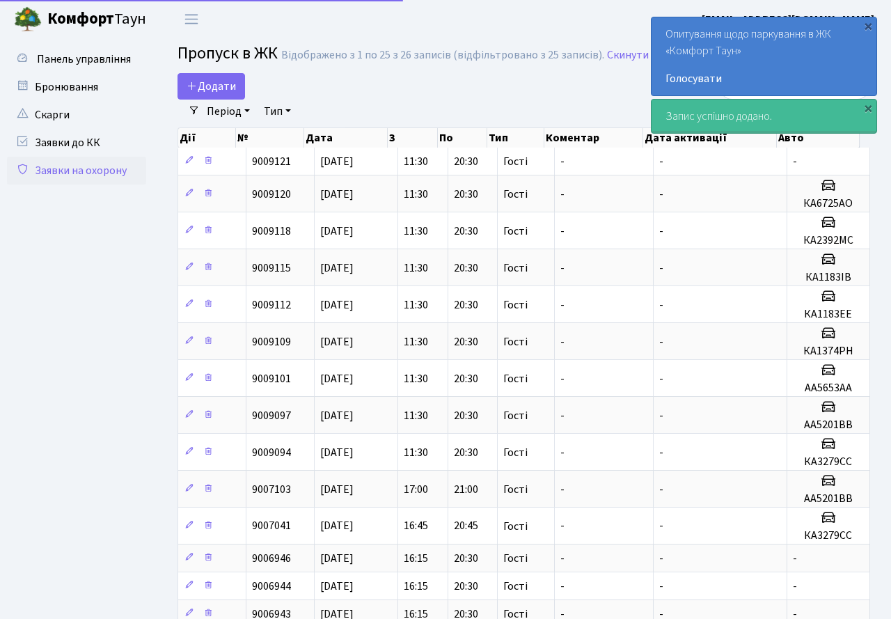
select select "25"
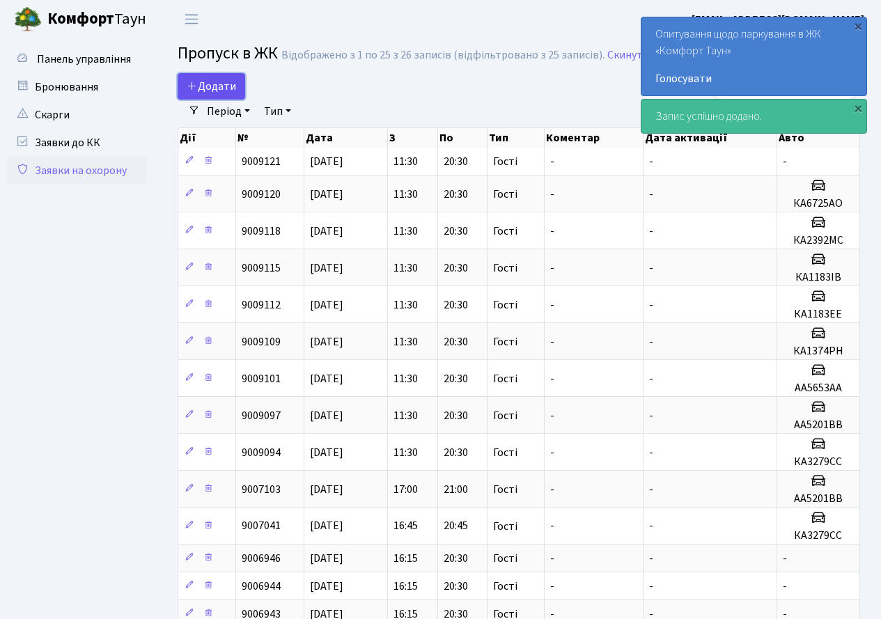
click at [214, 77] on link "Додати" at bounding box center [212, 86] width 68 height 26
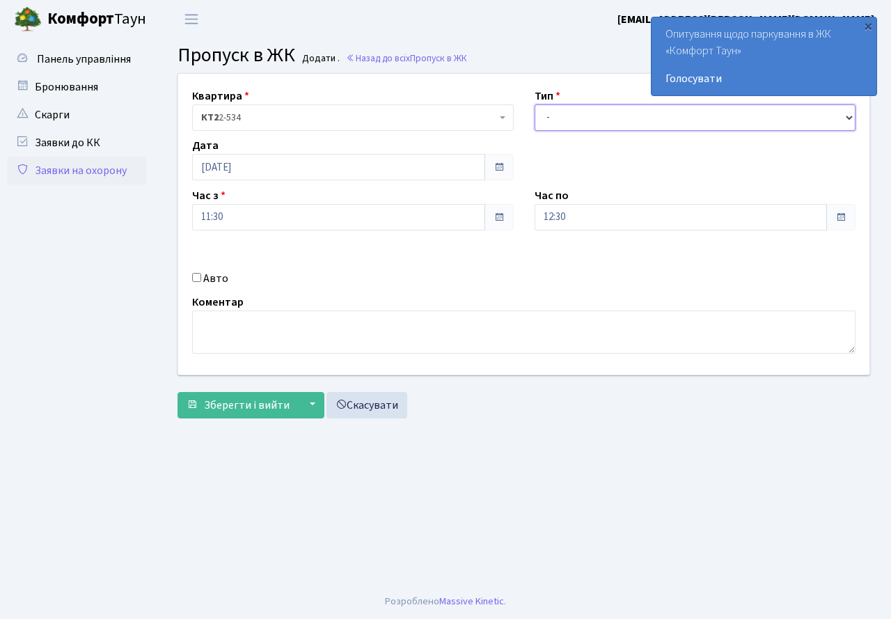
click at [577, 112] on select "- Доставка Таксі Гості Сервіс" at bounding box center [696, 117] width 322 height 26
select select "3"
click at [535, 104] on select "- Доставка Таксі Гості Сервіс" at bounding box center [696, 117] width 322 height 26
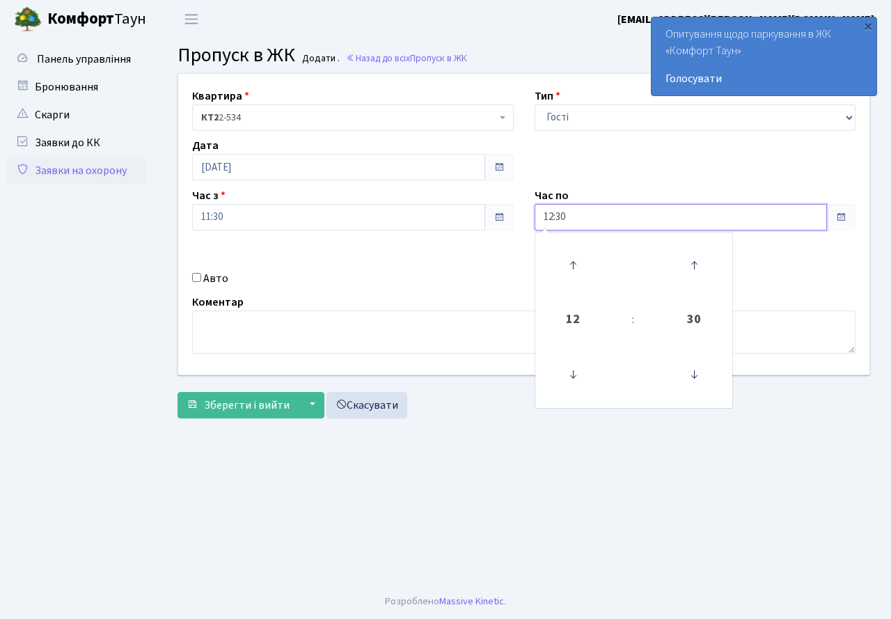
click at [586, 221] on input "12:30" at bounding box center [681, 217] width 293 height 26
click at [577, 244] on link at bounding box center [572, 265] width 41 height 50
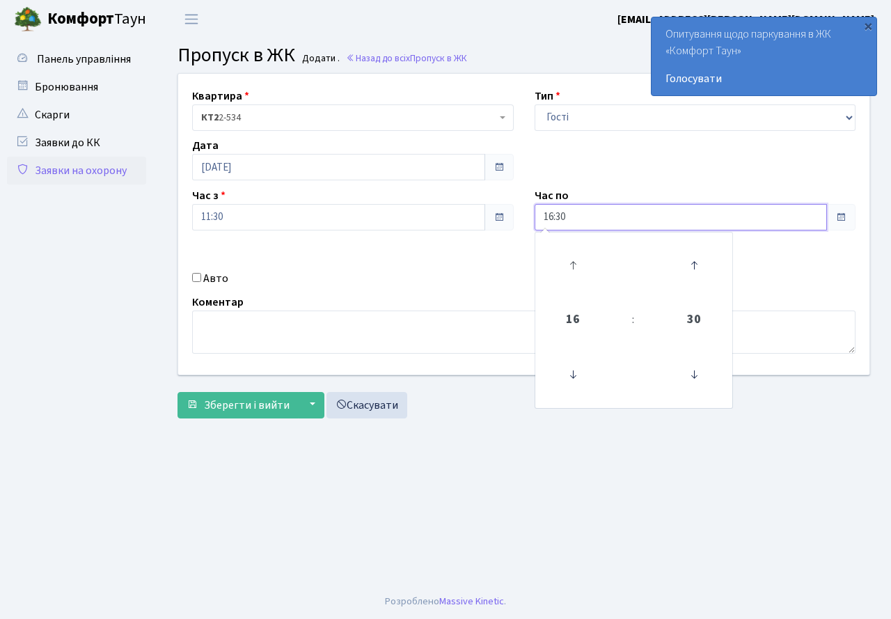
click at [577, 244] on link at bounding box center [572, 265] width 41 height 50
type input "20:30"
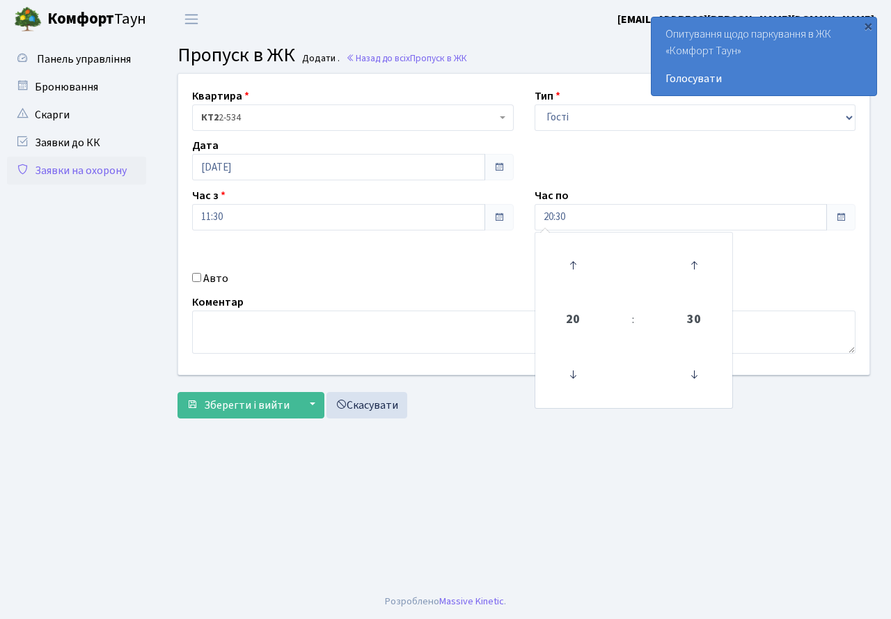
click at [439, 266] on div "Квартира <b>КТ2</b>&nbsp;&nbsp;&nbsp;2-534 КТ2 2-534 Тип - Доставка Таксі Гості…" at bounding box center [524, 224] width 712 height 301
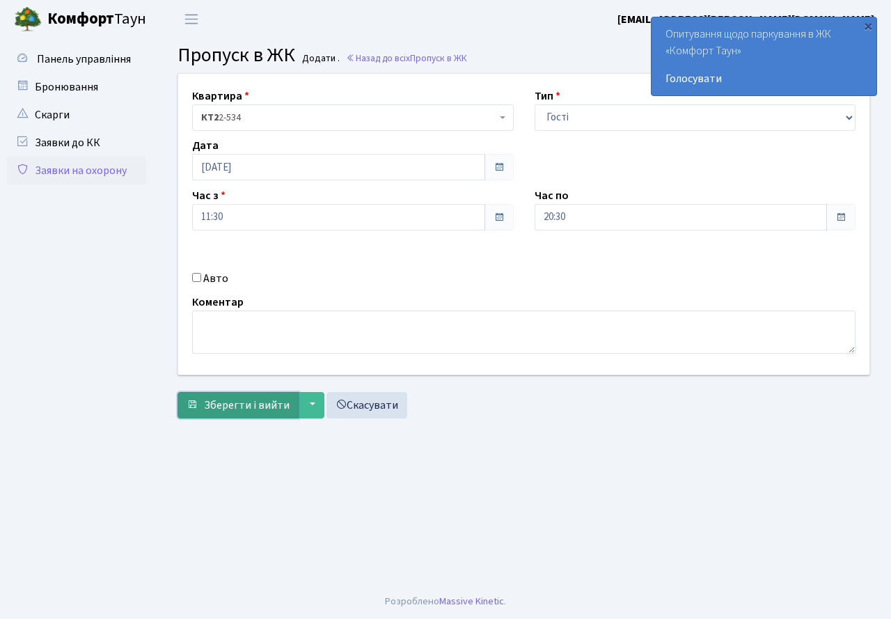
click at [233, 396] on button "Зберегти і вийти" at bounding box center [238, 405] width 121 height 26
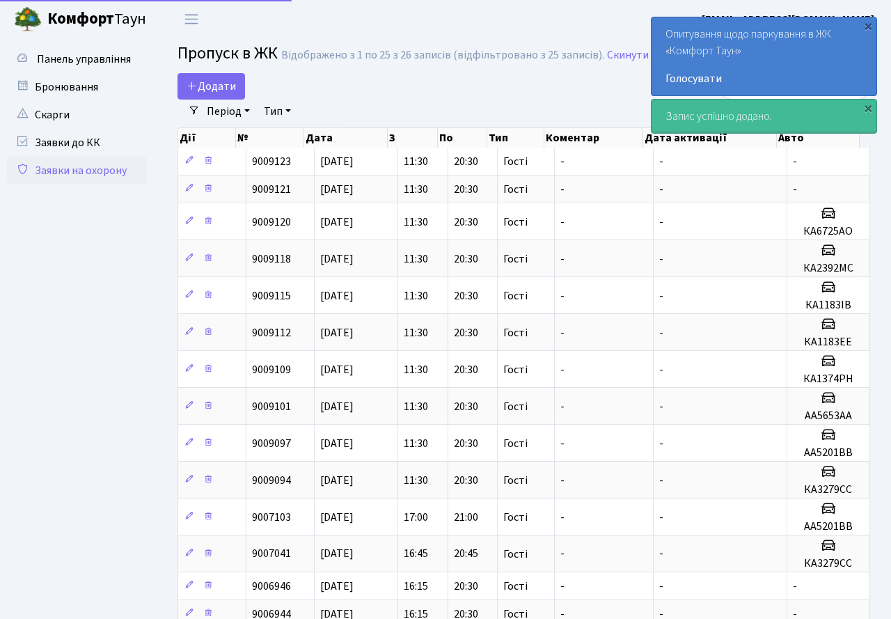
select select "25"
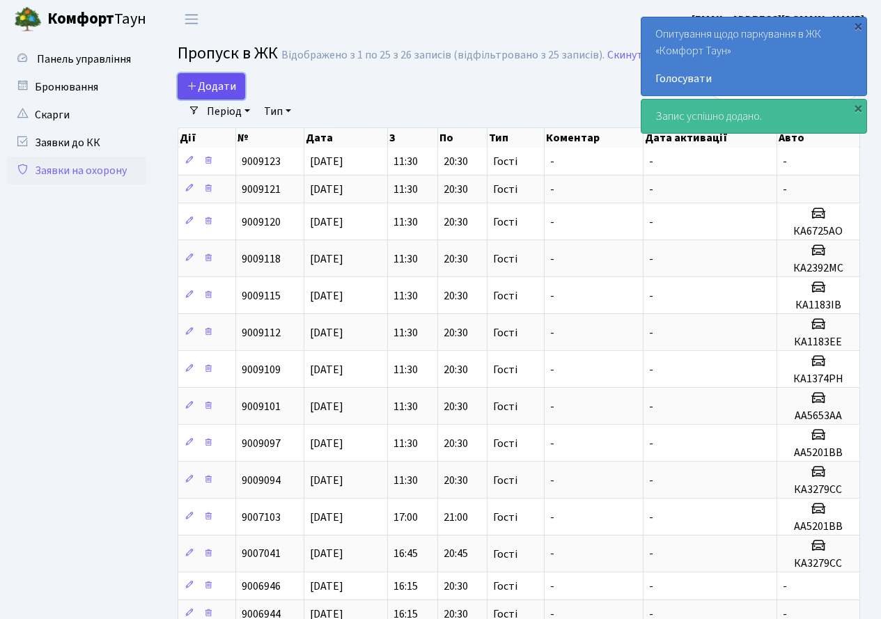
click at [208, 81] on span "Додати" at bounding box center [211, 86] width 49 height 15
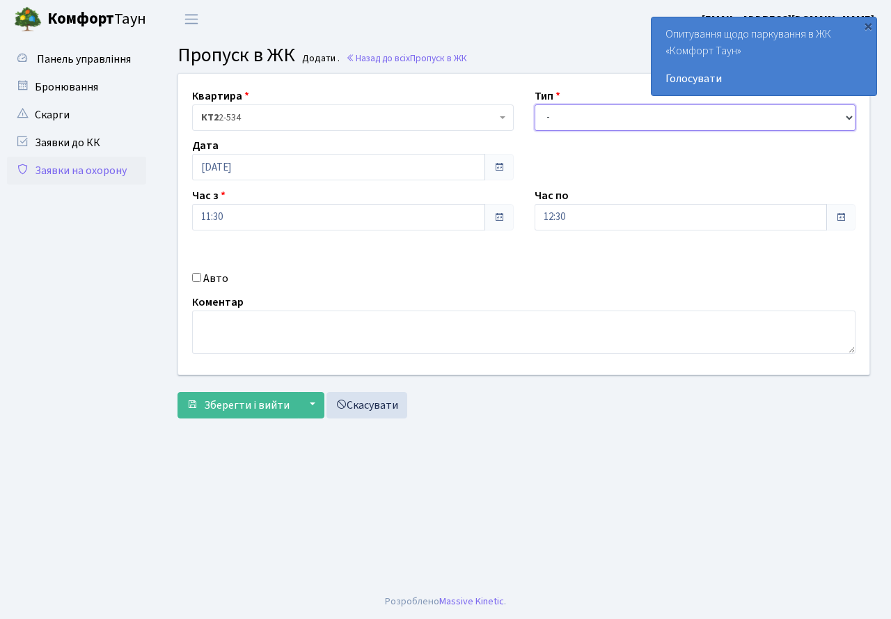
click at [577, 114] on select "- Доставка Таксі Гості Сервіс" at bounding box center [696, 117] width 322 height 26
select select "3"
click at [535, 104] on select "- Доставка Таксі Гості Сервіс" at bounding box center [696, 117] width 322 height 26
drag, startPoint x: 578, startPoint y: 219, endPoint x: 575, endPoint y: 230, distance: 11.0
click at [578, 219] on input "12:30" at bounding box center [681, 217] width 293 height 26
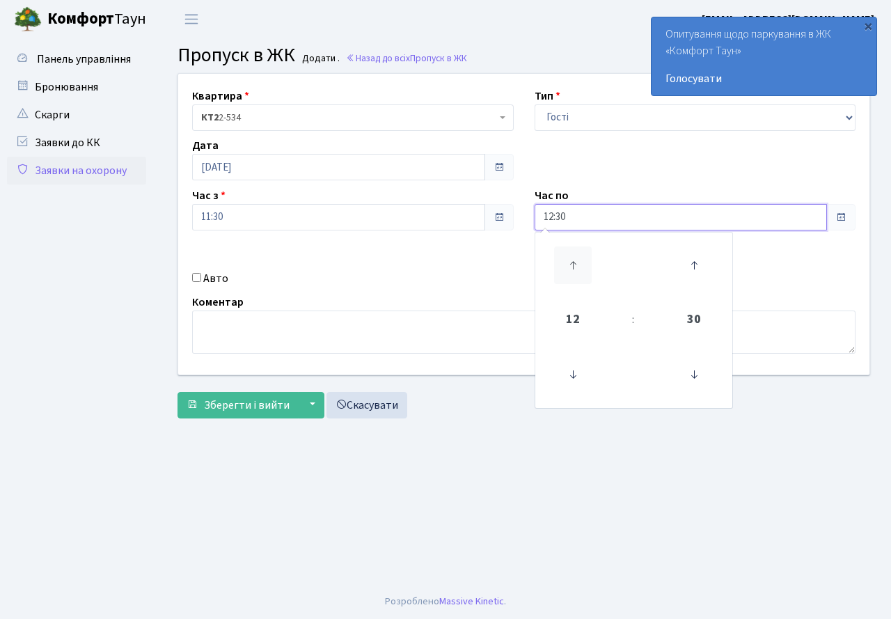
click at [575, 250] on icon at bounding box center [573, 266] width 38 height 38
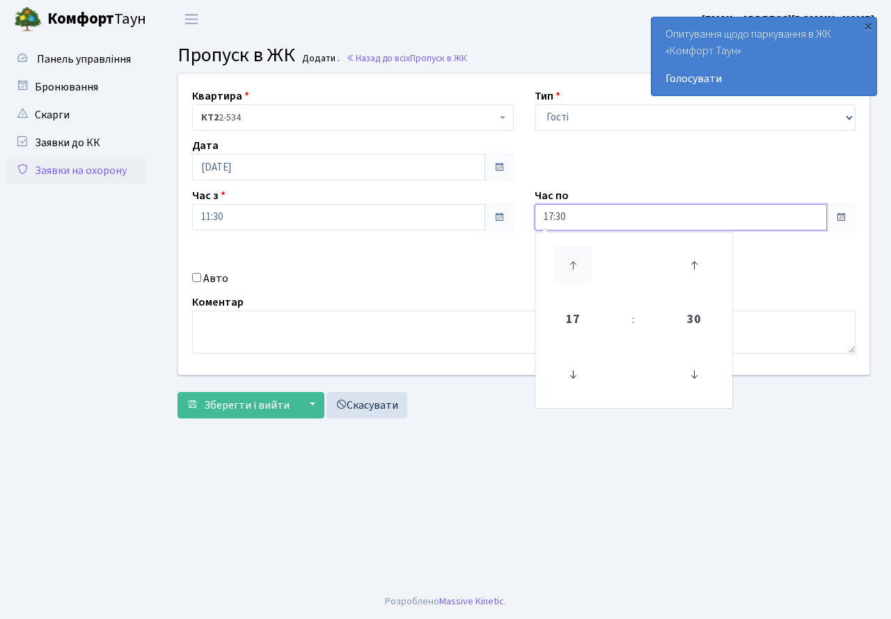
click at [575, 250] on icon at bounding box center [573, 266] width 38 height 38
type input "20:30"
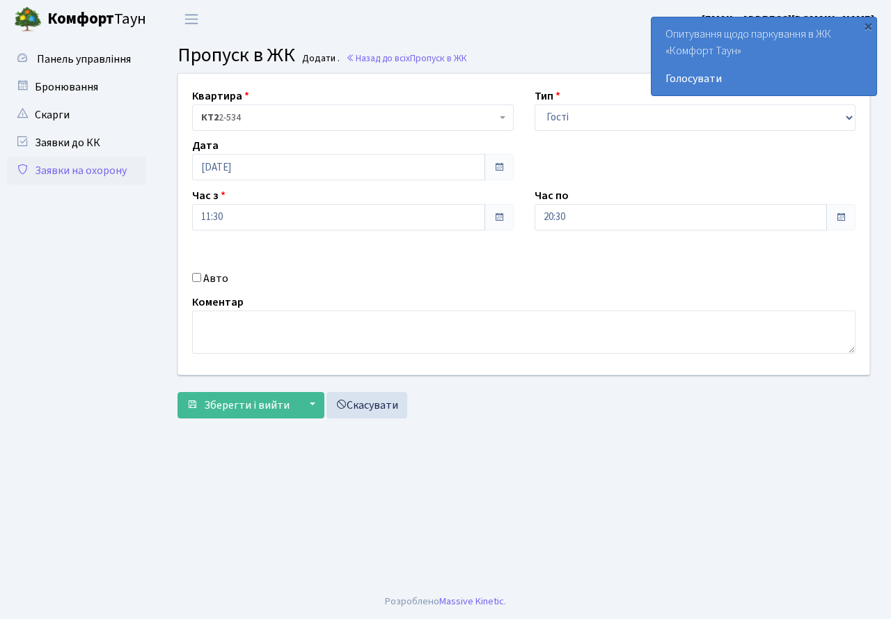
click at [390, 279] on div "Авто" at bounding box center [353, 278] width 343 height 17
click at [241, 400] on span "Зберегти і вийти" at bounding box center [247, 405] width 86 height 15
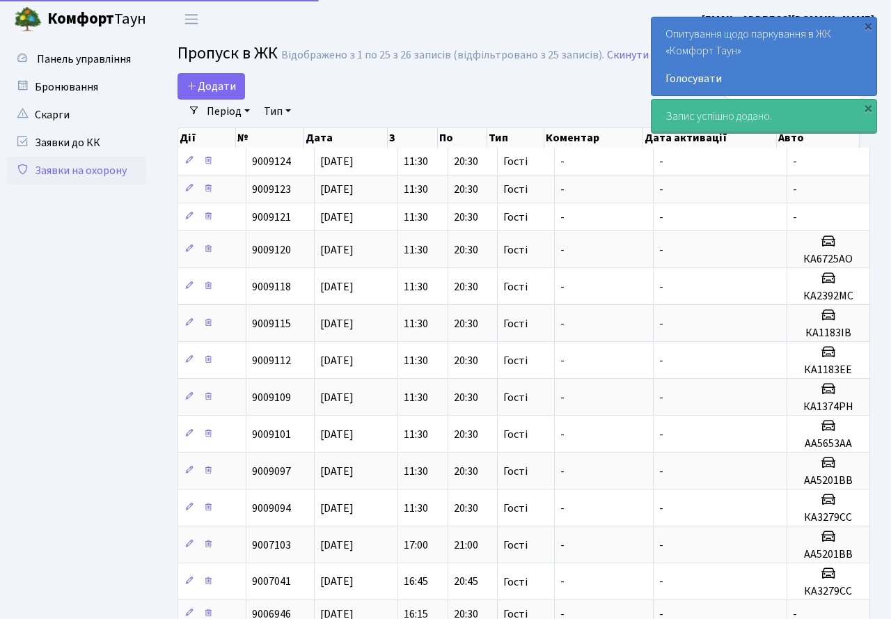
select select "25"
